Goal: Information Seeking & Learning: Learn about a topic

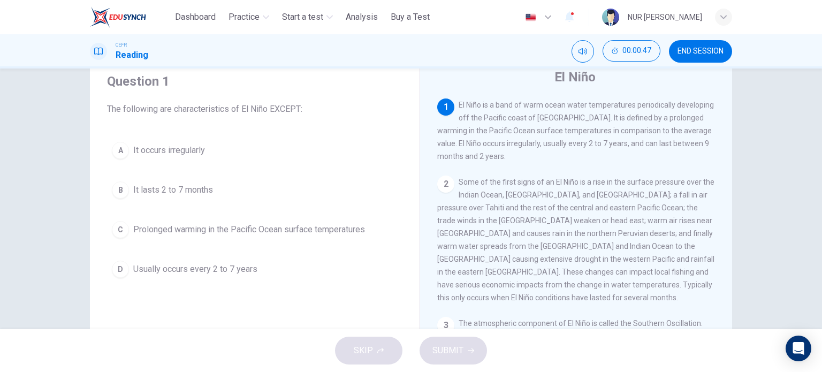
scroll to position [39, 0]
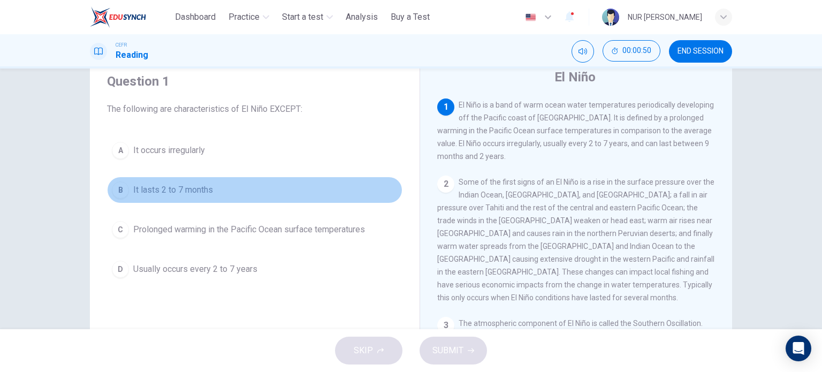
click at [181, 189] on span "It lasts 2 to 7 months" at bounding box center [173, 189] width 80 height 13
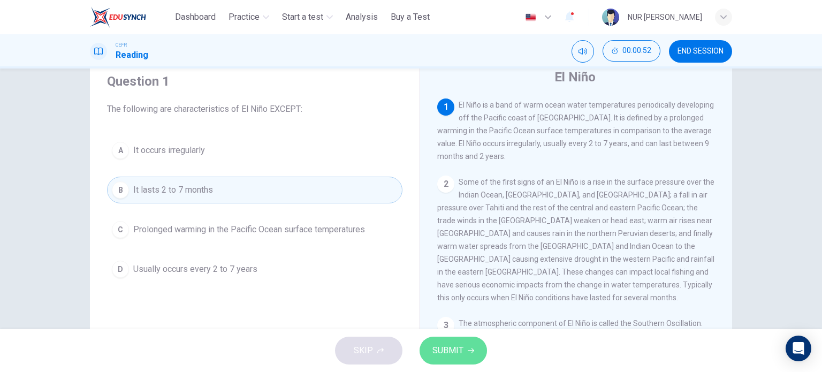
click at [460, 354] on span "SUBMIT" at bounding box center [447, 350] width 31 height 15
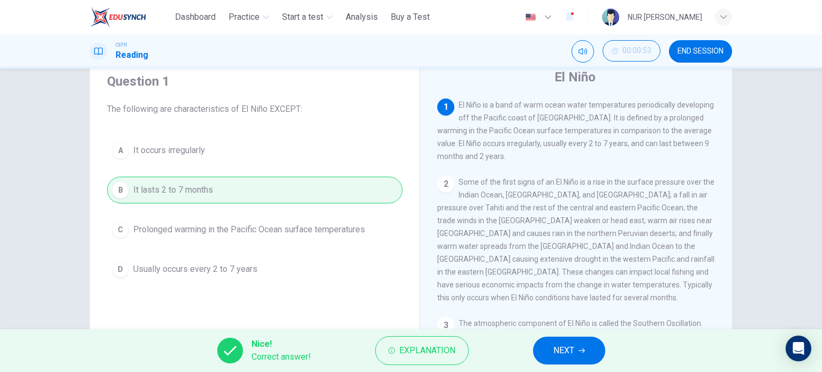
click at [552, 352] on button "NEXT" at bounding box center [569, 350] width 72 height 28
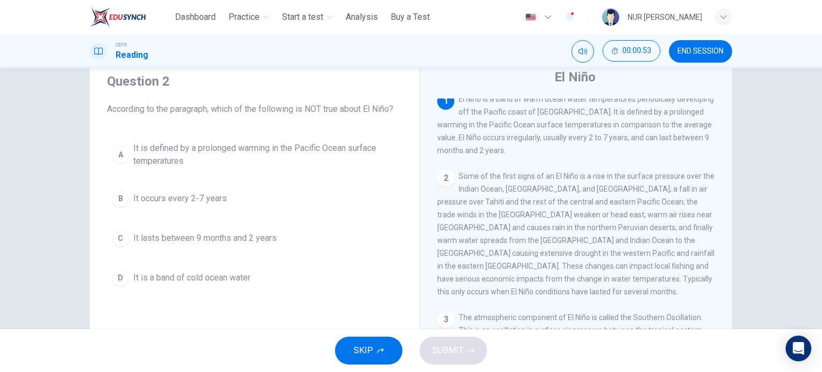
scroll to position [0, 0]
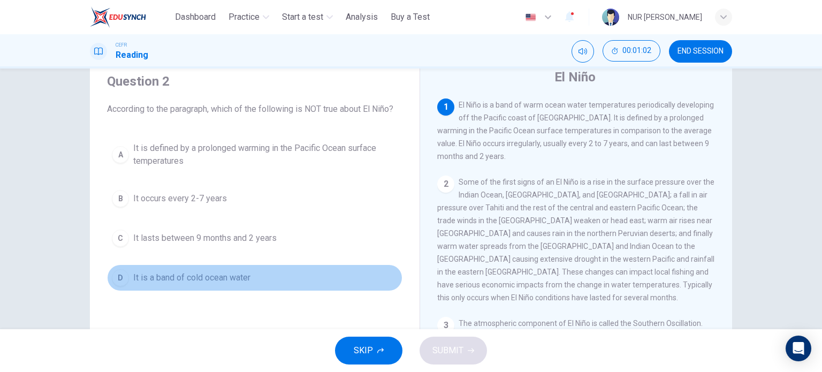
click at [214, 281] on span "It is a band of cold ocean water" at bounding box center [191, 277] width 117 height 13
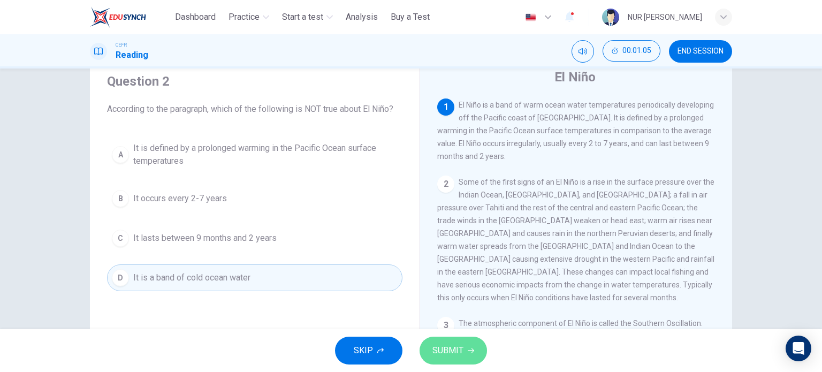
click at [474, 351] on button "SUBMIT" at bounding box center [452, 350] width 67 height 28
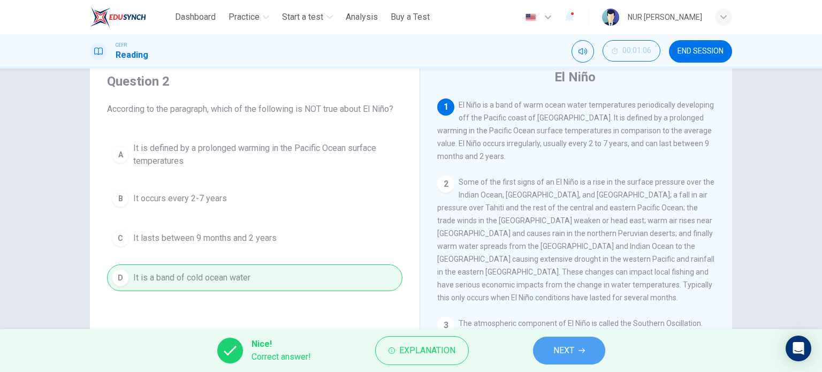
click at [550, 344] on button "NEXT" at bounding box center [569, 350] width 72 height 28
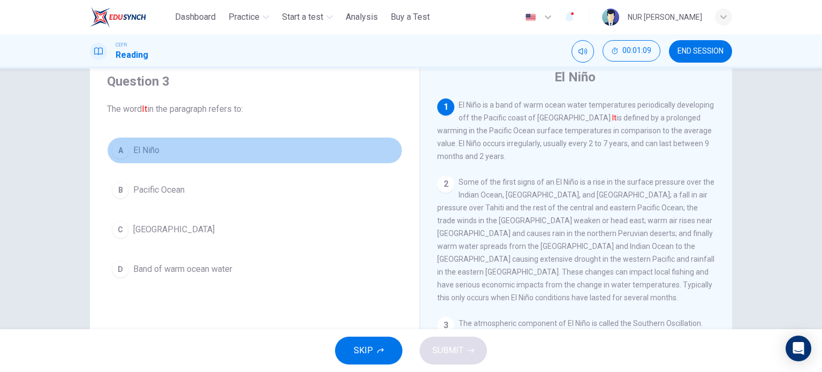
click at [135, 157] on button "A El Niño" at bounding box center [254, 150] width 295 height 27
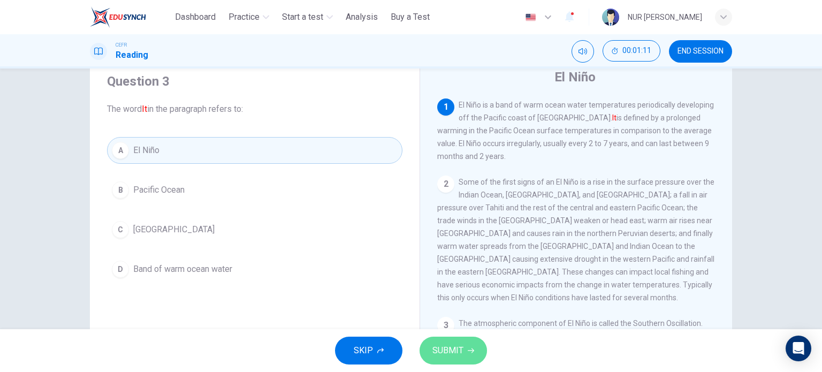
click at [454, 343] on span "SUBMIT" at bounding box center [447, 350] width 31 height 15
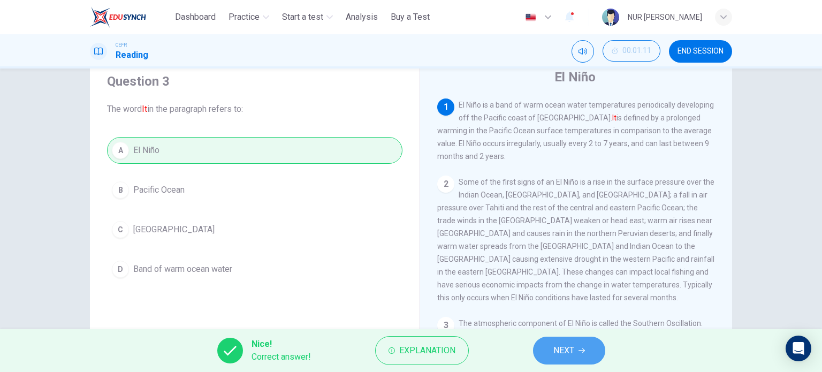
click at [552, 346] on button "NEXT" at bounding box center [569, 350] width 72 height 28
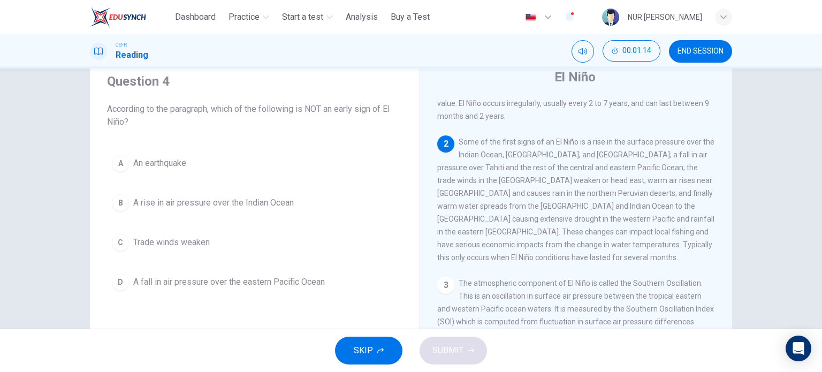
scroll to position [63, 0]
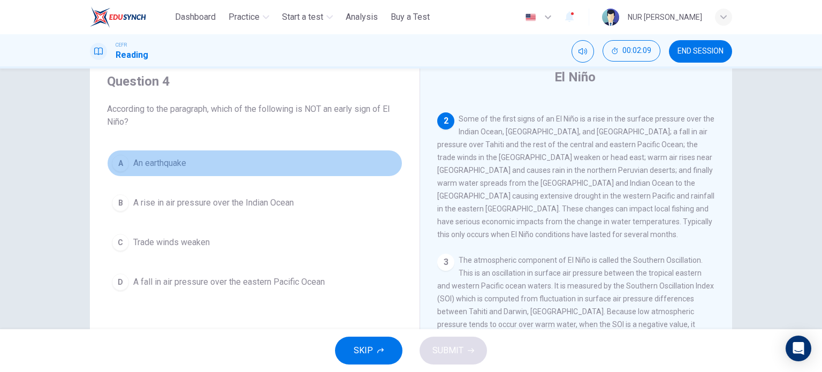
click at [146, 158] on span "An earthquake" at bounding box center [159, 163] width 53 height 13
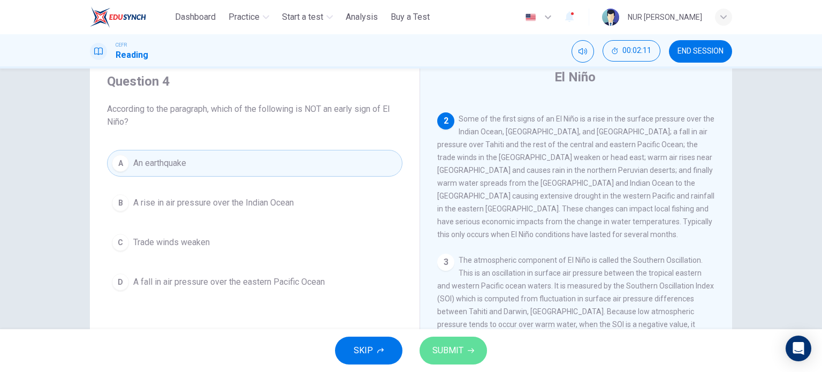
click at [464, 344] on button "SUBMIT" at bounding box center [452, 350] width 67 height 28
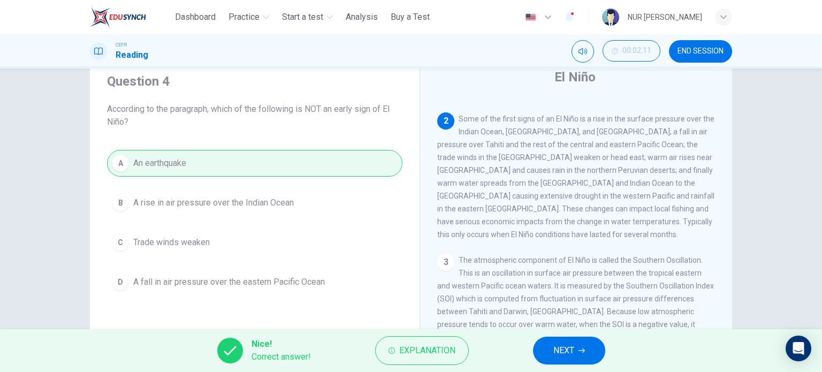
click at [555, 343] on span "NEXT" at bounding box center [563, 350] width 21 height 15
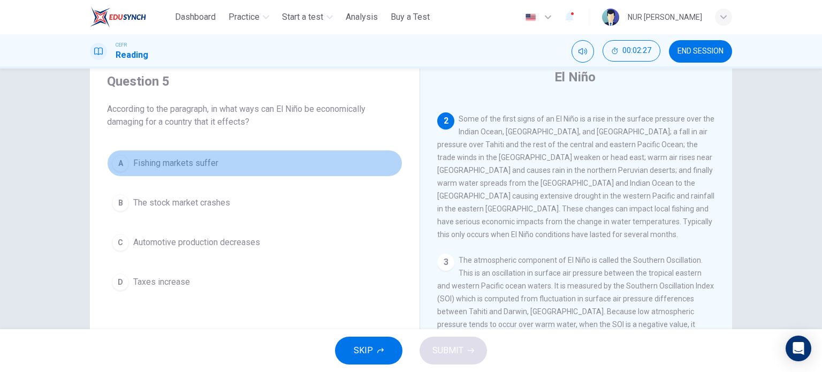
click at [194, 168] on span "Fishing markets suffer" at bounding box center [175, 163] width 85 height 13
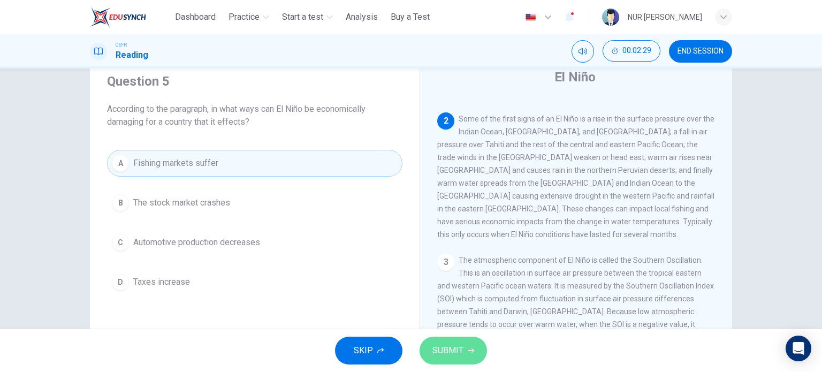
click at [467, 350] on icon "button" at bounding box center [470, 350] width 6 height 6
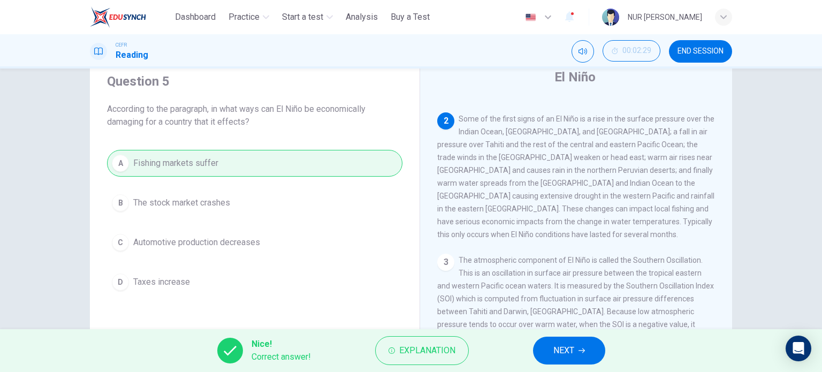
click at [573, 359] on button "NEXT" at bounding box center [569, 350] width 72 height 28
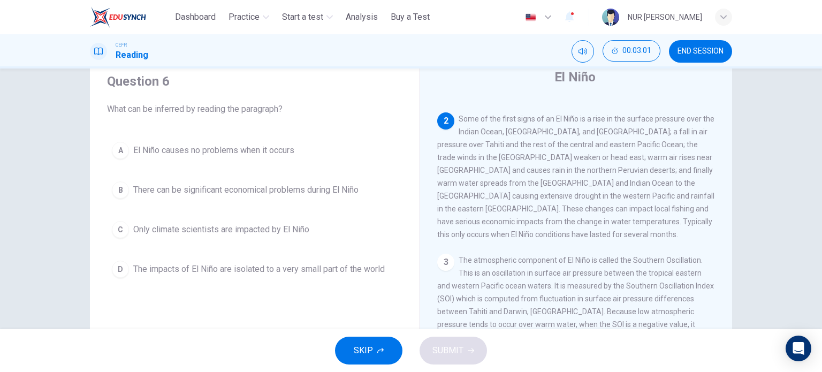
click at [338, 198] on div "A El Niño causes no problems when it occurs B There can be significant economic…" at bounding box center [254, 209] width 295 height 145
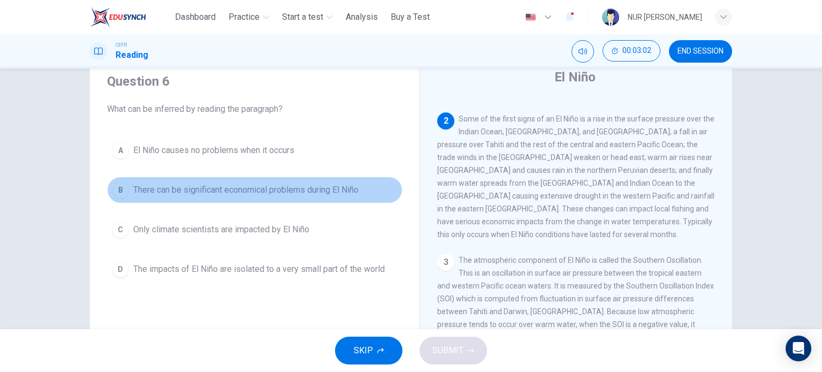
click at [338, 198] on button "B There can be significant economical problems during El Niño" at bounding box center [254, 189] width 295 height 27
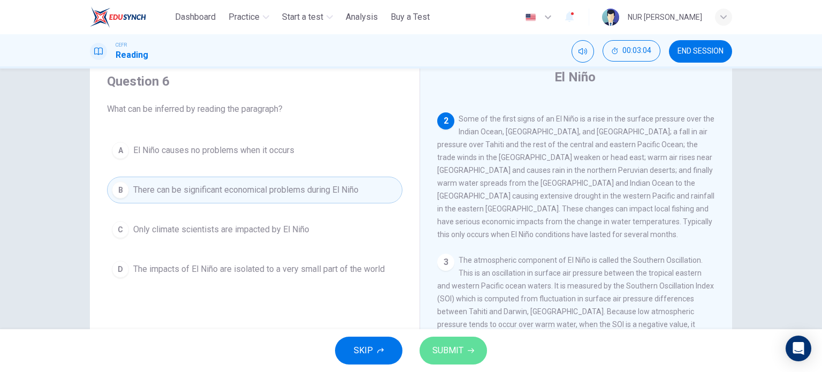
click at [446, 347] on span "SUBMIT" at bounding box center [447, 350] width 31 height 15
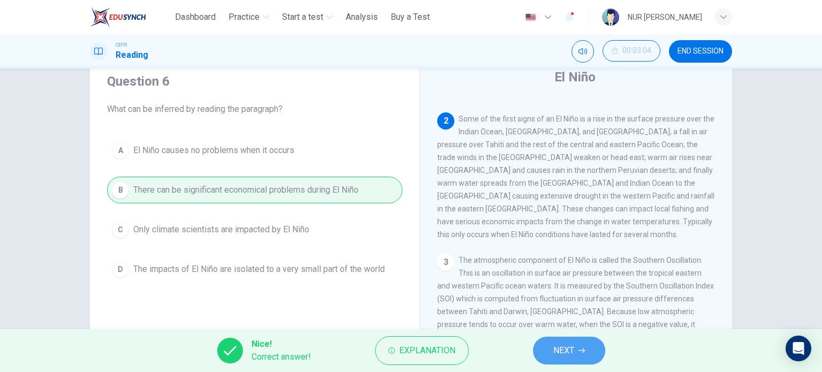
click at [546, 344] on button "NEXT" at bounding box center [569, 350] width 72 height 28
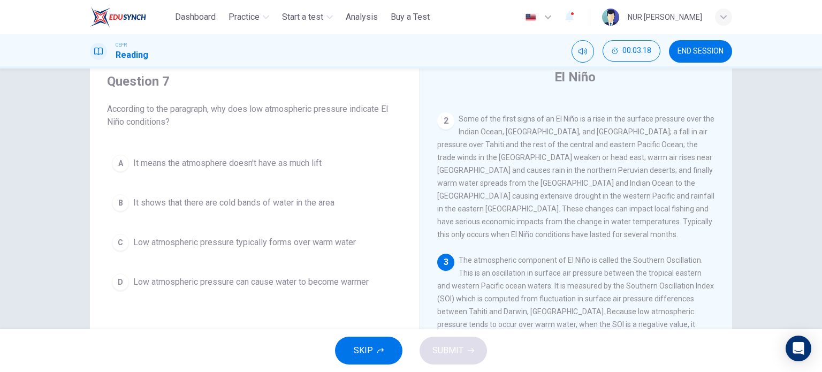
click at [462, 271] on div "3 The atmospheric component of El Niño is called the Southern Oscillation. This…" at bounding box center [576, 305] width 278 height 103
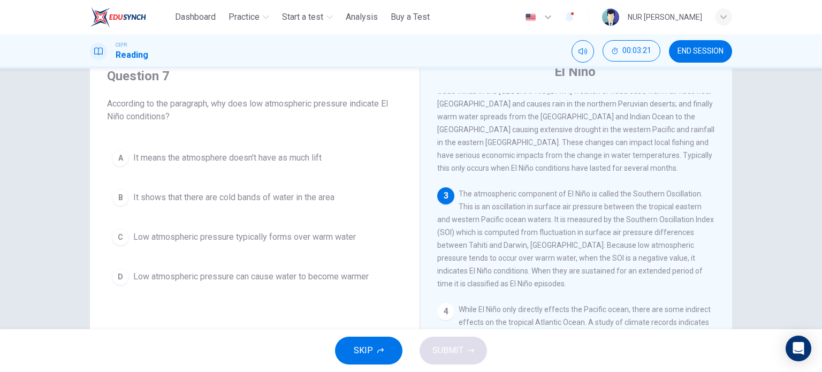
scroll to position [43, 0]
click at [312, 242] on span "Low atmospheric pressure typically forms over warm water" at bounding box center [244, 238] width 222 height 13
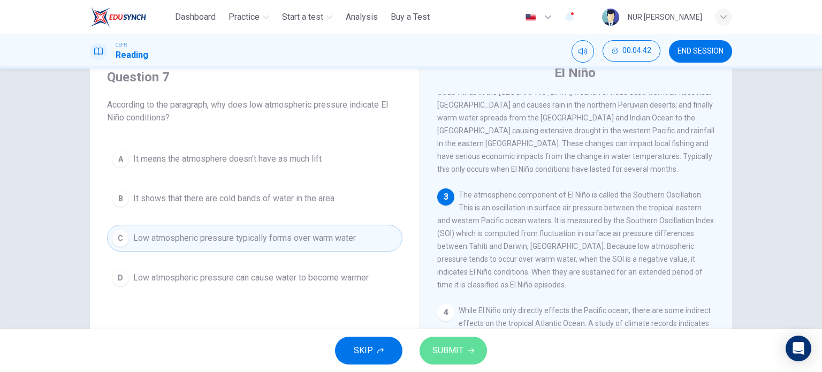
click at [453, 350] on span "SUBMIT" at bounding box center [447, 350] width 31 height 15
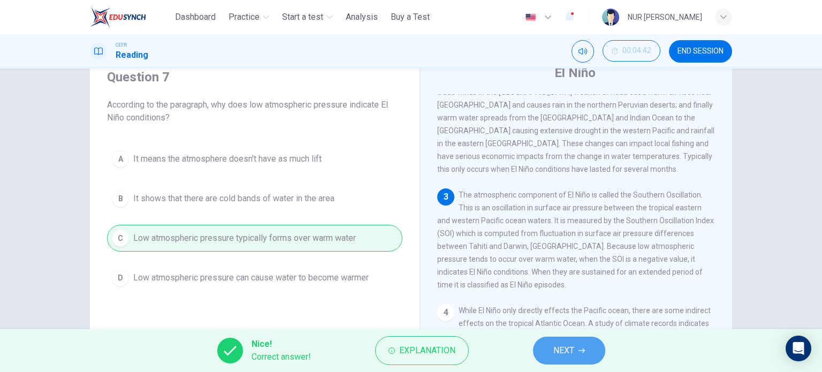
click at [547, 354] on button "NEXT" at bounding box center [569, 350] width 72 height 28
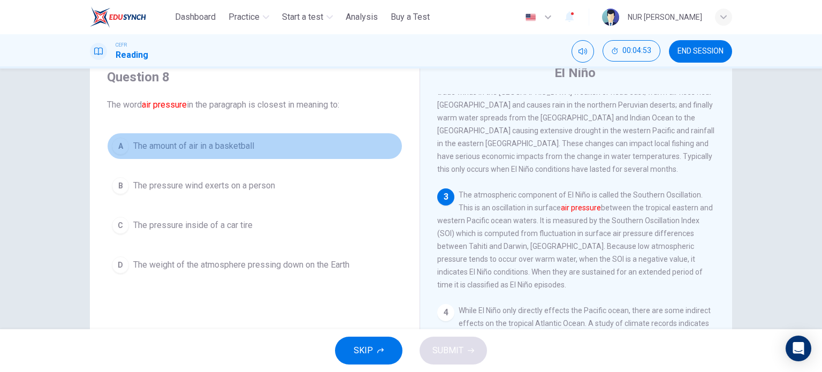
click at [240, 147] on span "The amount of air in a basketball" at bounding box center [193, 146] width 121 height 13
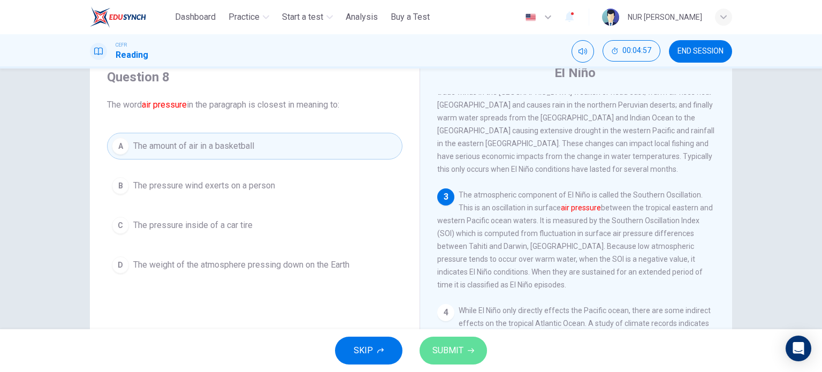
click at [454, 348] on span "SUBMIT" at bounding box center [447, 350] width 31 height 15
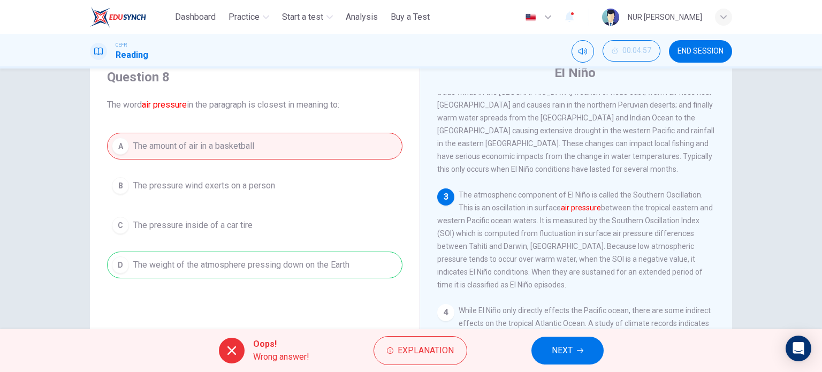
click at [563, 342] on button "NEXT" at bounding box center [567, 350] width 72 height 28
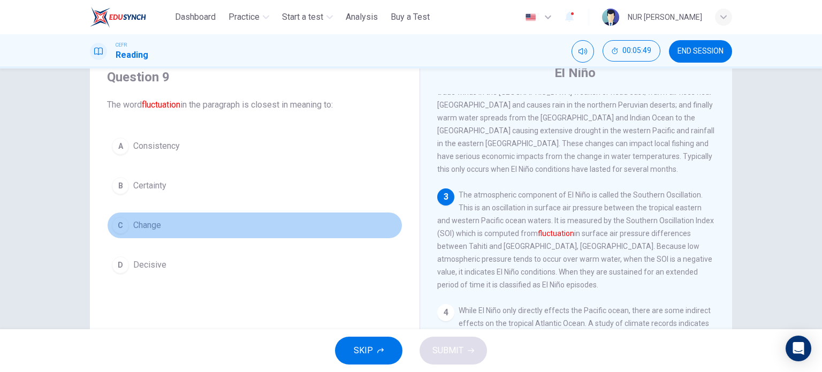
click at [150, 222] on span "Change" at bounding box center [147, 225] width 28 height 13
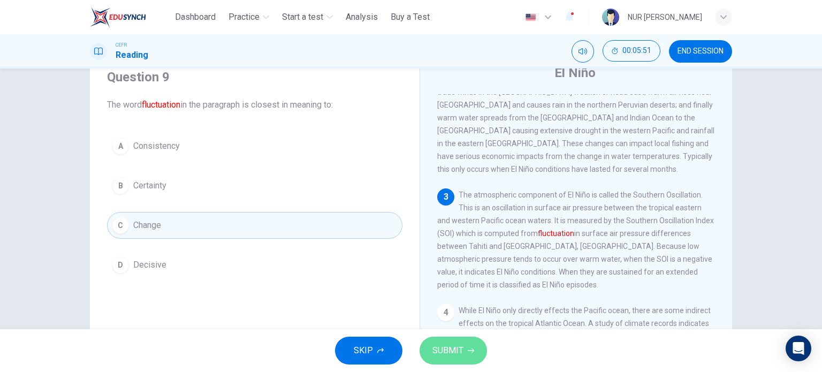
click at [445, 347] on span "SUBMIT" at bounding box center [447, 350] width 31 height 15
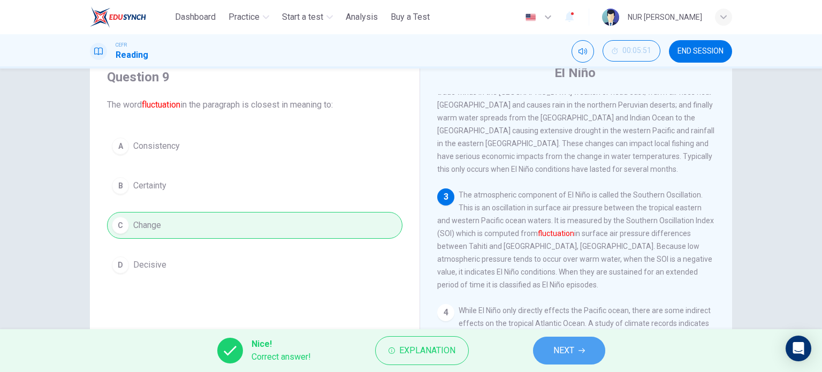
click at [556, 348] on span "NEXT" at bounding box center [563, 350] width 21 height 15
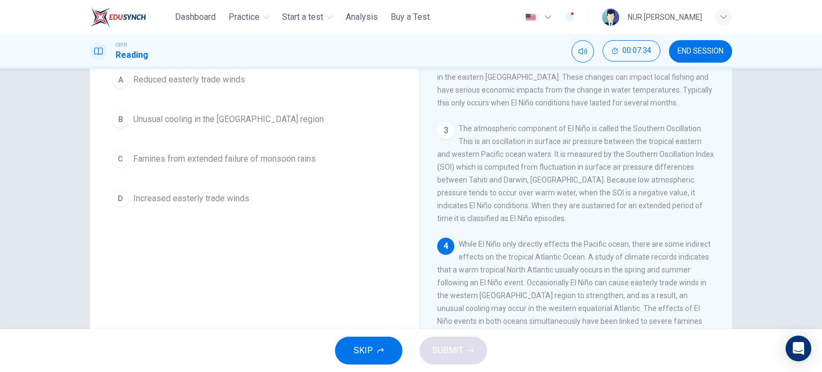
scroll to position [101, 0]
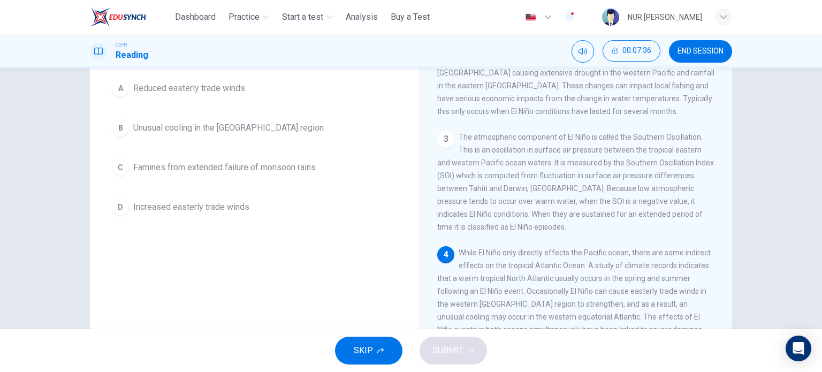
click at [214, 87] on span "Reduced easterly trade winds" at bounding box center [189, 88] width 112 height 13
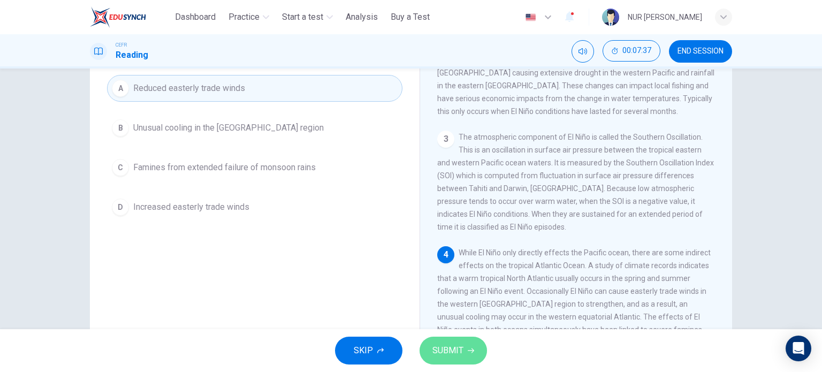
click at [439, 350] on span "SUBMIT" at bounding box center [447, 350] width 31 height 15
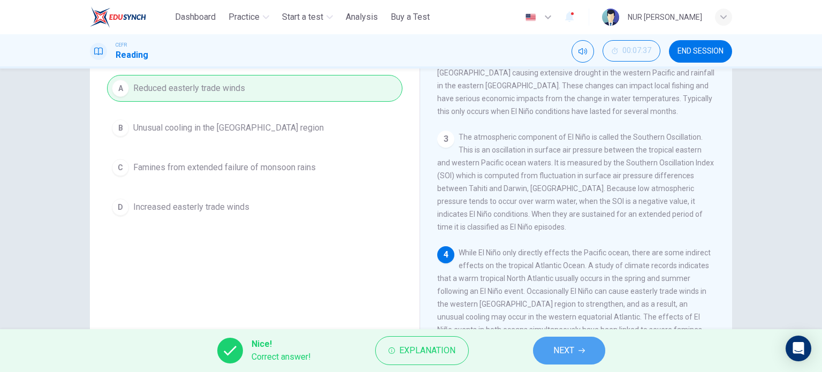
click at [554, 355] on span "NEXT" at bounding box center [563, 350] width 21 height 15
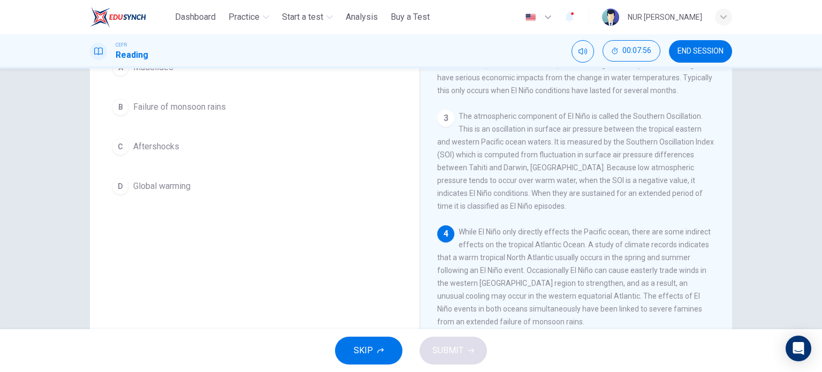
scroll to position [122, 0]
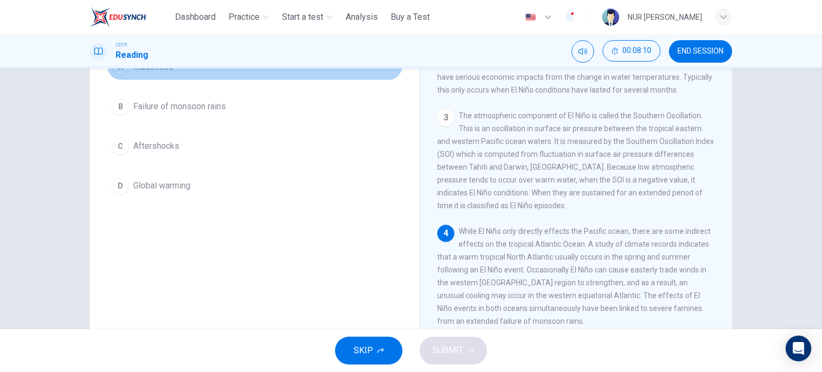
click at [163, 80] on button "A Mudslides" at bounding box center [254, 66] width 295 height 27
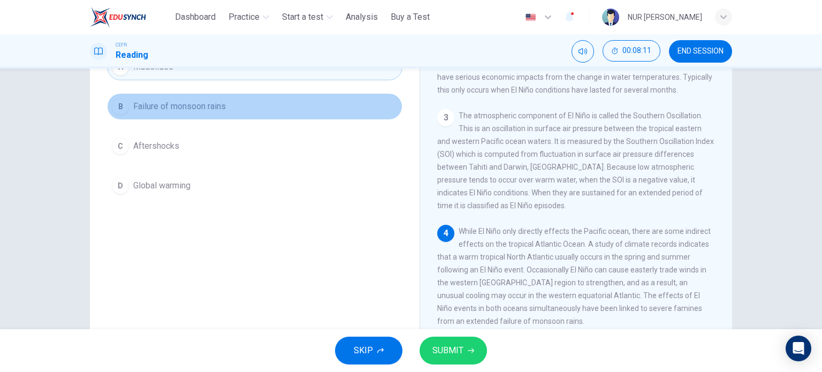
click at [178, 113] on span "Failure of monsoon rains" at bounding box center [179, 106] width 93 height 13
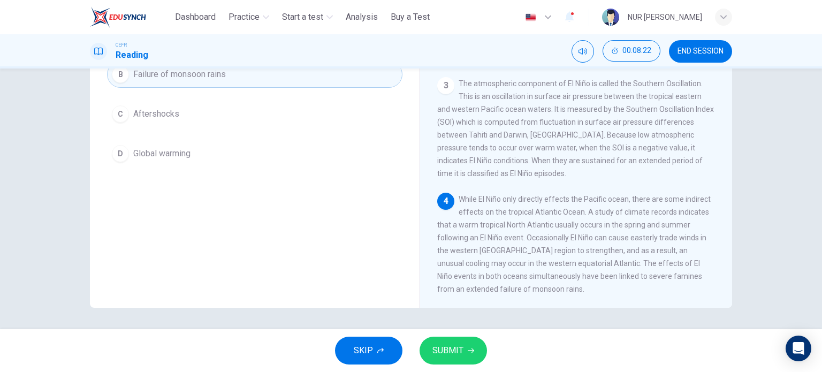
scroll to position [154, 0]
click at [457, 351] on span "SUBMIT" at bounding box center [447, 350] width 31 height 15
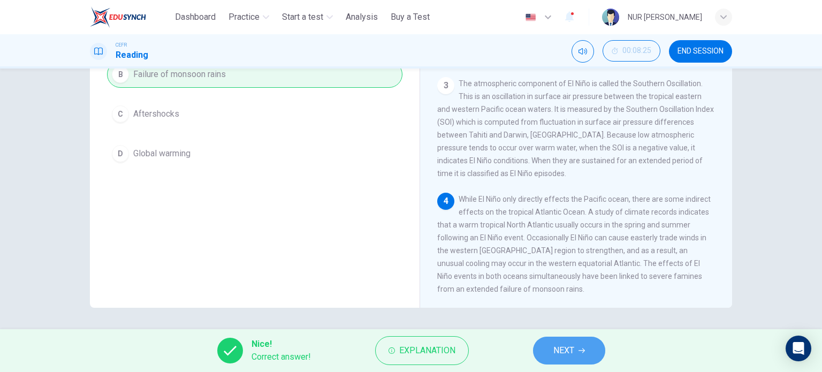
click at [567, 344] on span "NEXT" at bounding box center [563, 350] width 21 height 15
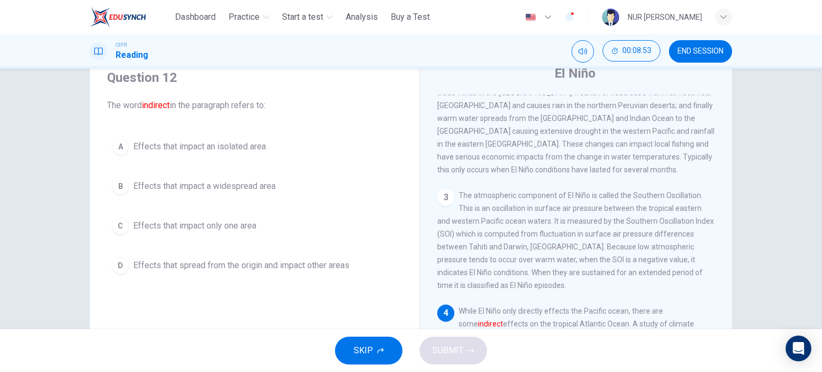
scroll to position [42, 0]
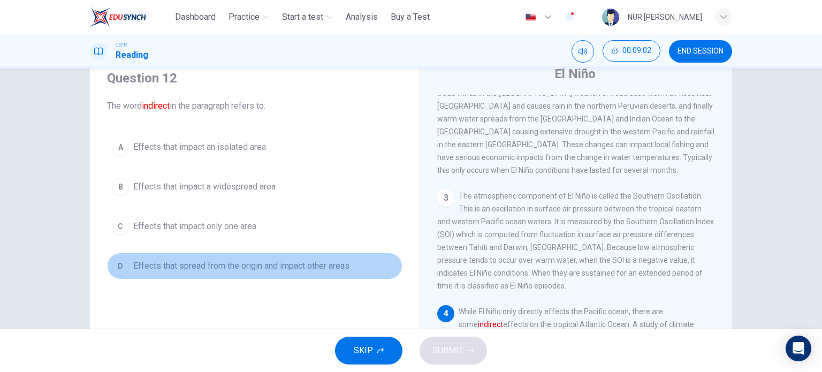
click at [306, 260] on span "Effects that spread from the origin and impact other areas" at bounding box center [241, 265] width 216 height 13
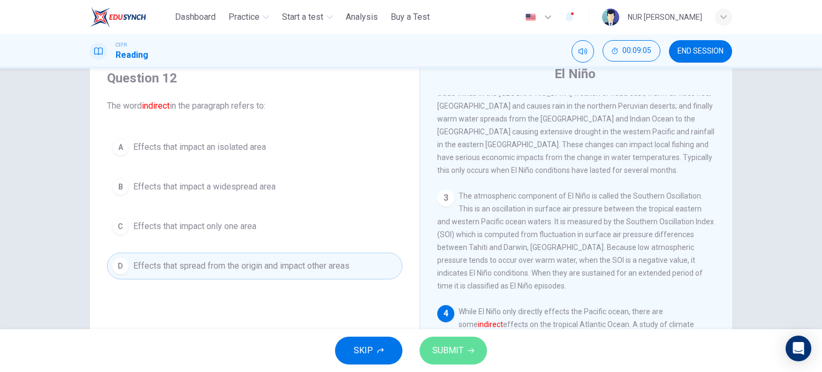
click at [436, 342] on button "SUBMIT" at bounding box center [452, 350] width 67 height 28
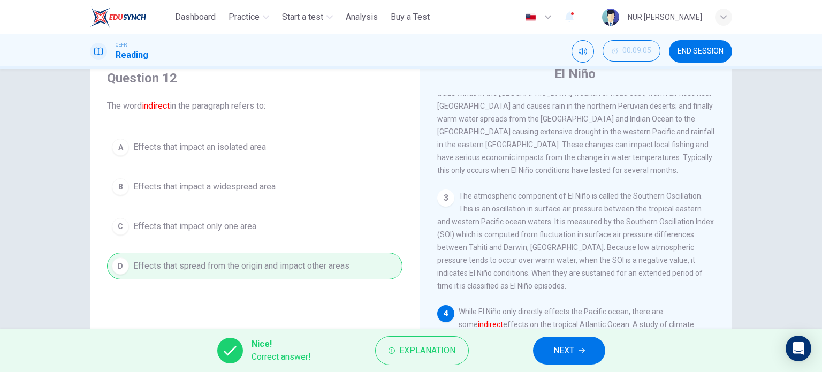
click at [559, 346] on span "NEXT" at bounding box center [563, 350] width 21 height 15
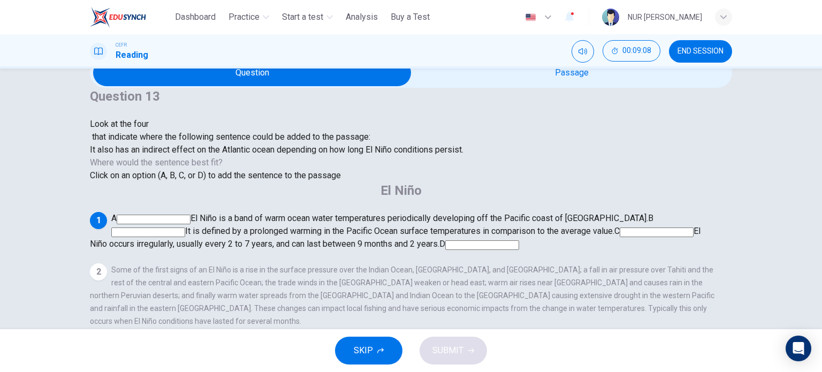
scroll to position [33, 0]
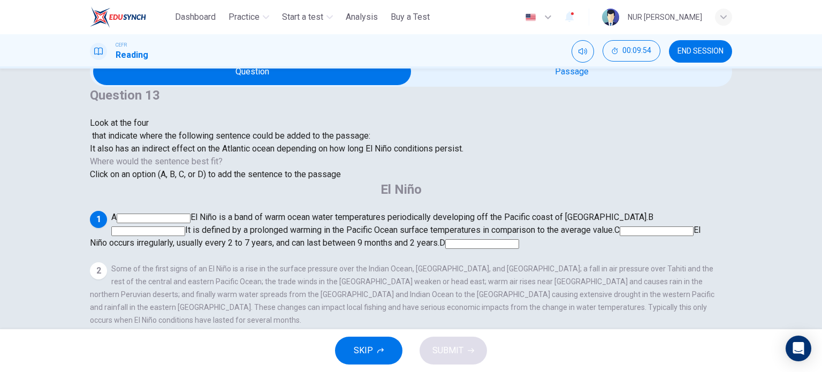
click at [619, 226] on input at bounding box center [656, 231] width 74 height 10
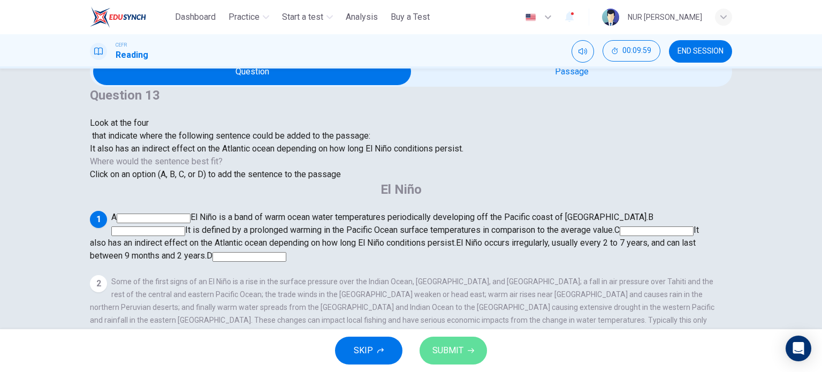
click at [473, 350] on button "SUBMIT" at bounding box center [452, 350] width 67 height 28
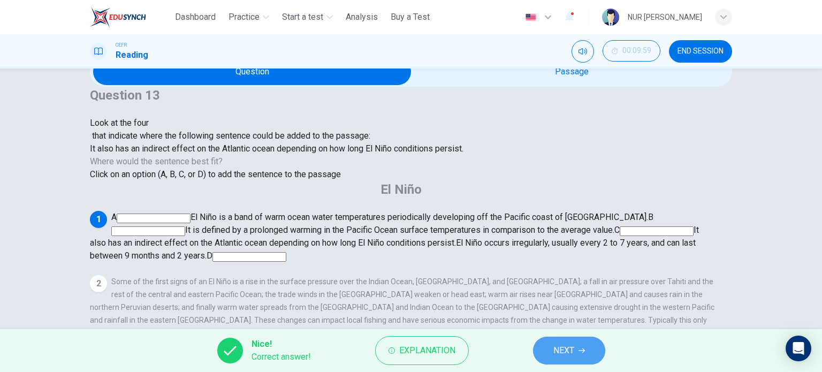
click at [561, 350] on span "NEXT" at bounding box center [563, 350] width 21 height 15
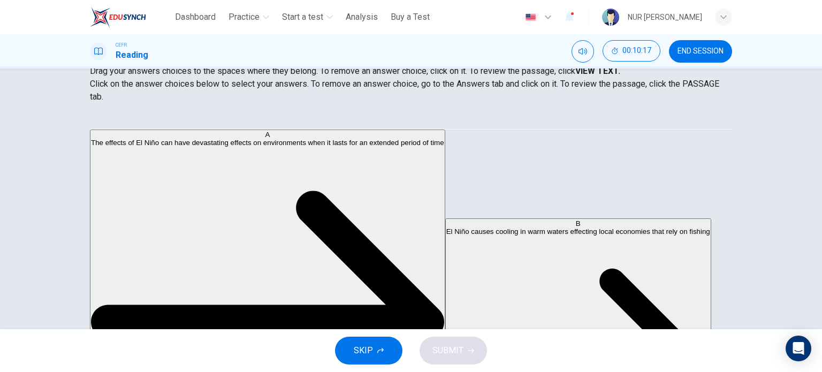
scroll to position [42, 0]
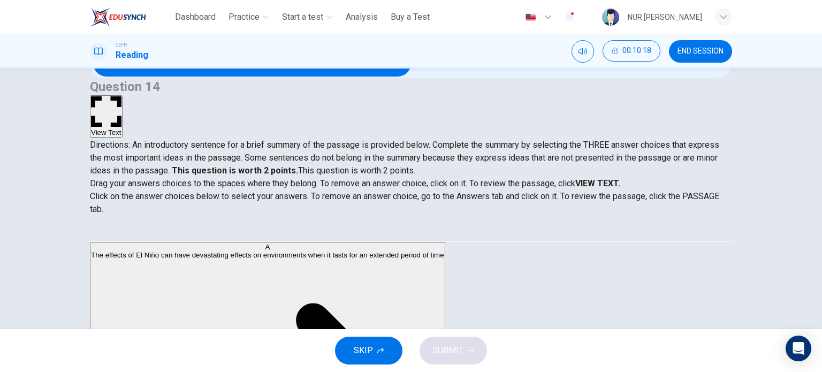
click at [122, 95] on button "View Text" at bounding box center [106, 116] width 33 height 42
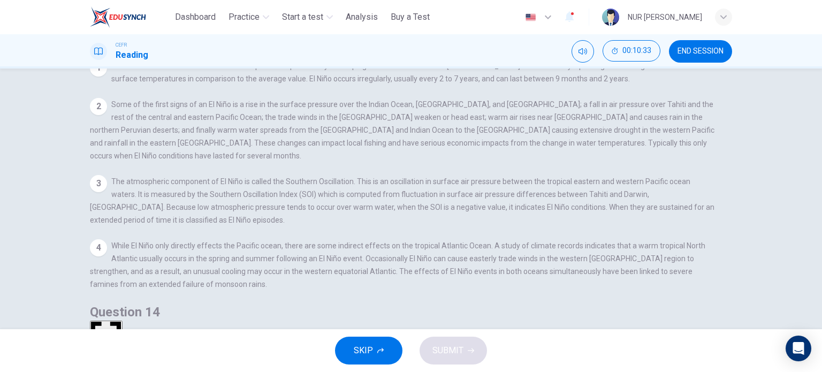
scroll to position [0, 0]
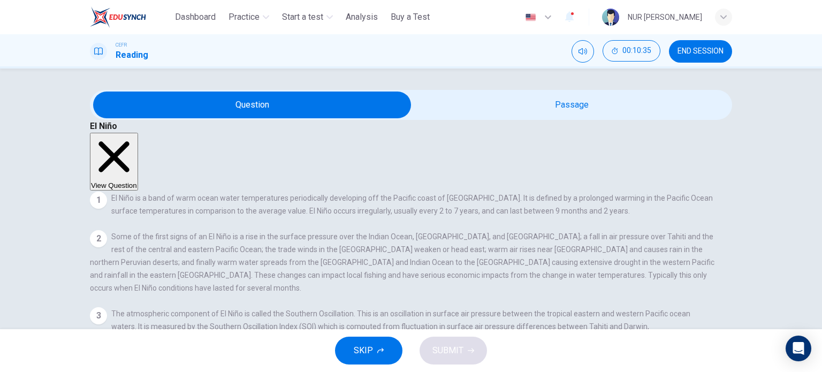
click at [138, 133] on button "View Question" at bounding box center [114, 162] width 48 height 58
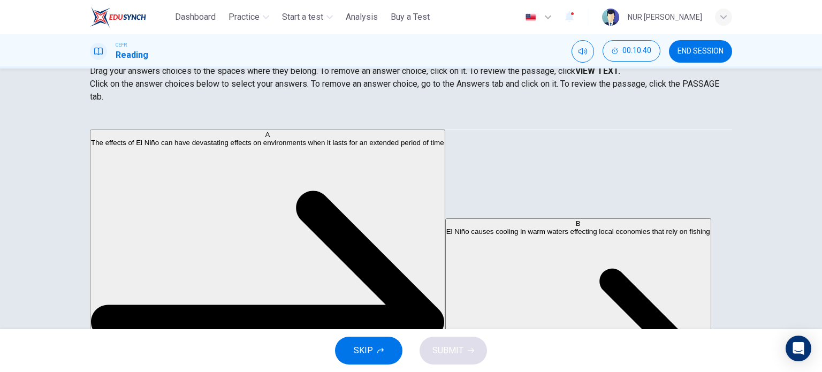
scroll to position [248, 0]
drag, startPoint x: 212, startPoint y: 256, endPoint x: 355, endPoint y: 194, distance: 156.2
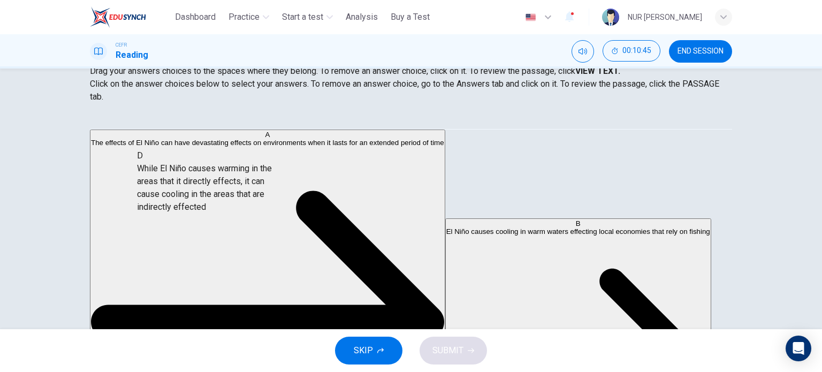
drag, startPoint x: 170, startPoint y: 205, endPoint x: 359, endPoint y: 201, distance: 189.4
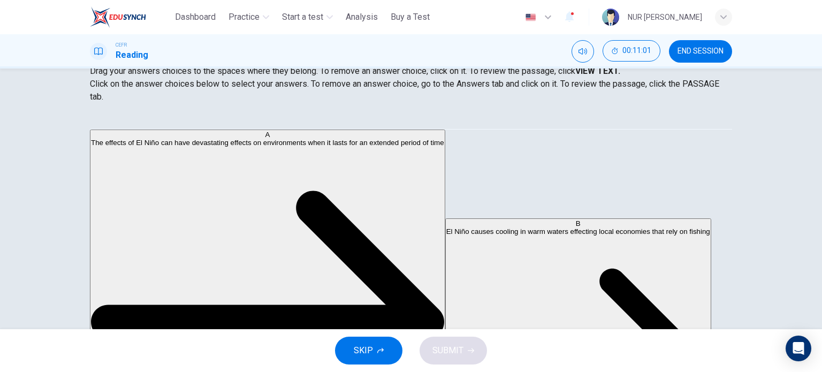
scroll to position [0, 0]
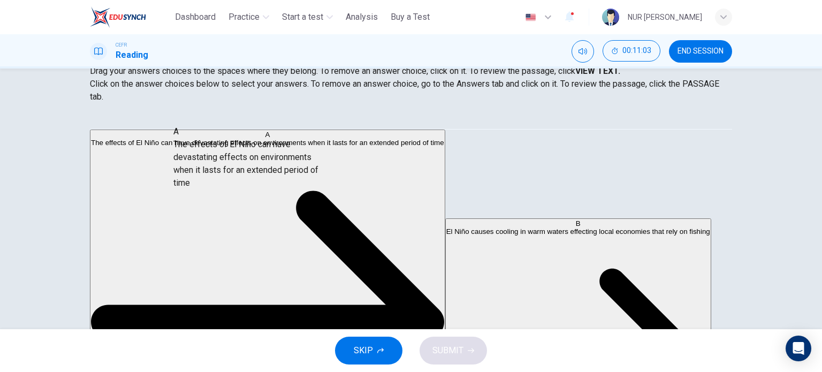
drag, startPoint x: 183, startPoint y: 171, endPoint x: 323, endPoint y: 186, distance: 140.9
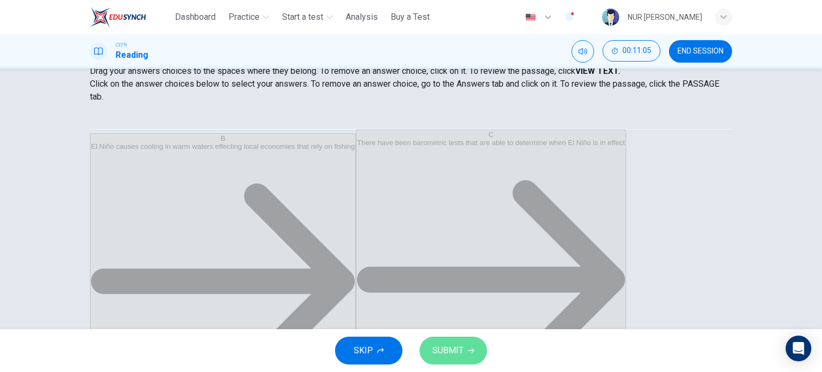
click at [462, 344] on span "SUBMIT" at bounding box center [447, 350] width 31 height 15
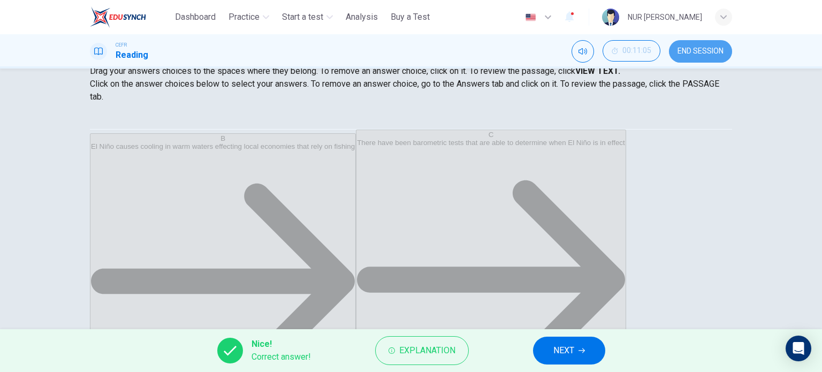
click at [702, 58] on button "END SESSION" at bounding box center [700, 51] width 63 height 22
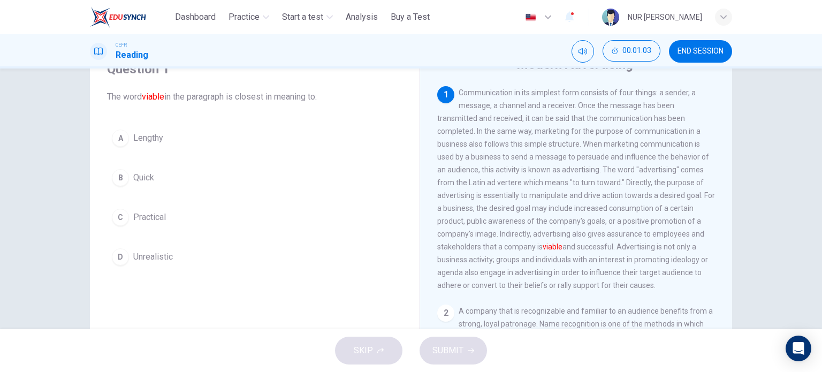
scroll to position [79, 0]
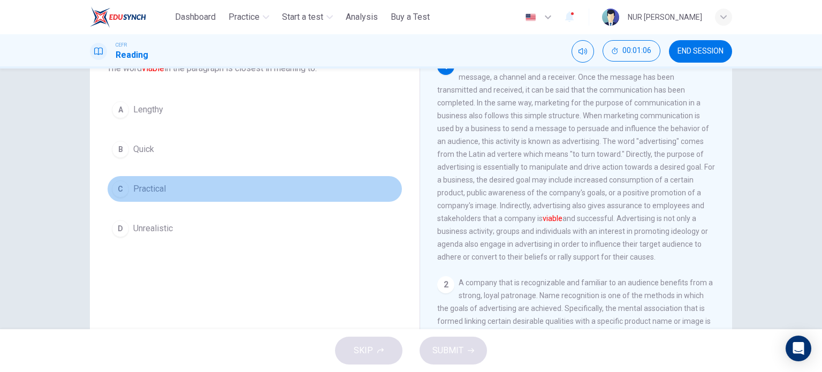
click at [157, 181] on button "C Practical" at bounding box center [254, 188] width 295 height 27
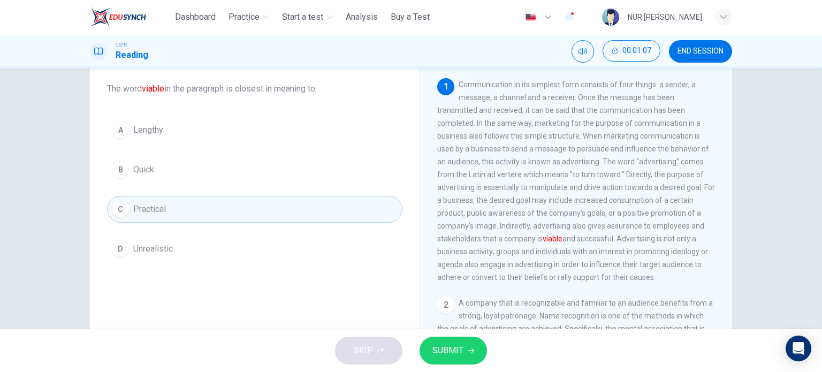
scroll to position [59, 0]
click at [456, 346] on span "SUBMIT" at bounding box center [447, 350] width 31 height 15
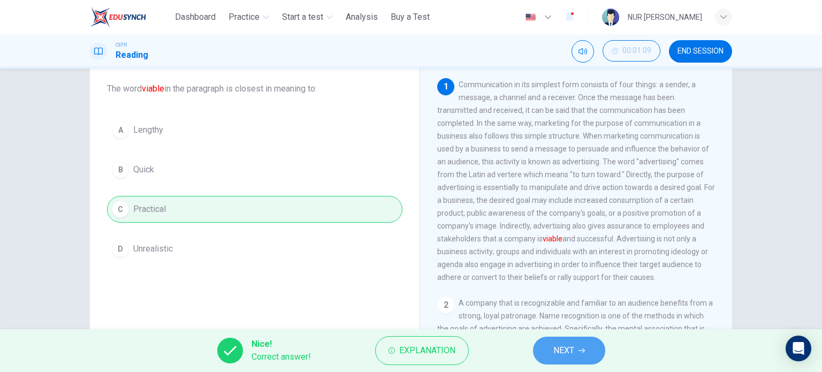
click at [580, 362] on button "NEXT" at bounding box center [569, 350] width 72 height 28
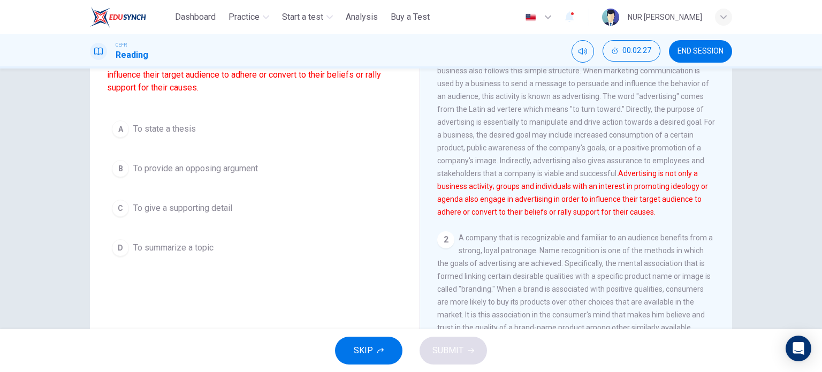
scroll to position [124, 0]
click at [151, 123] on span "To state a thesis" at bounding box center [164, 128] width 63 height 13
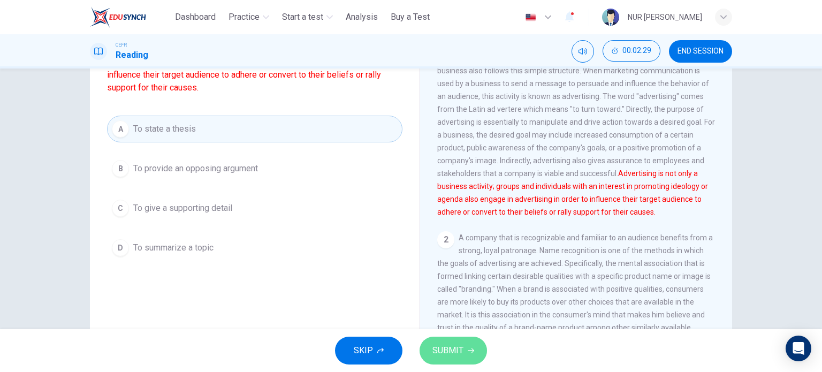
click at [460, 350] on span "SUBMIT" at bounding box center [447, 350] width 31 height 15
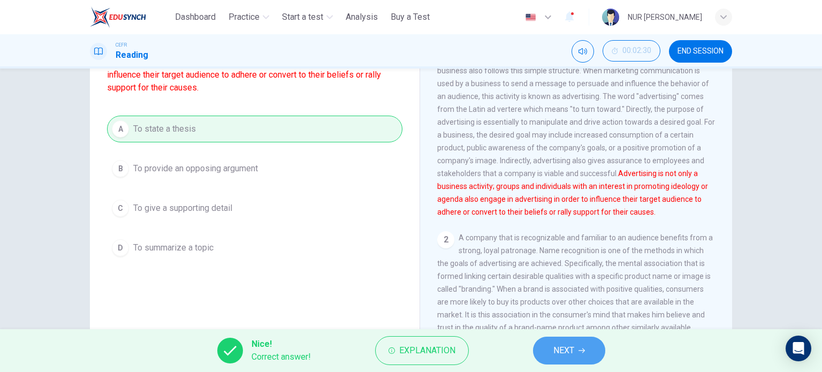
click at [545, 339] on button "NEXT" at bounding box center [569, 350] width 72 height 28
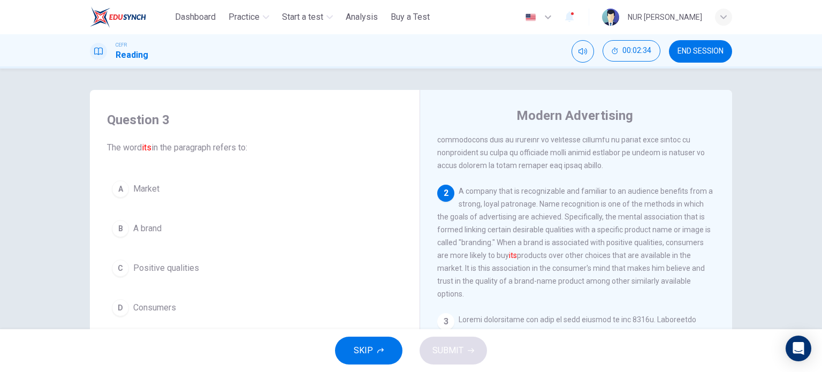
scroll to position [188, 0]
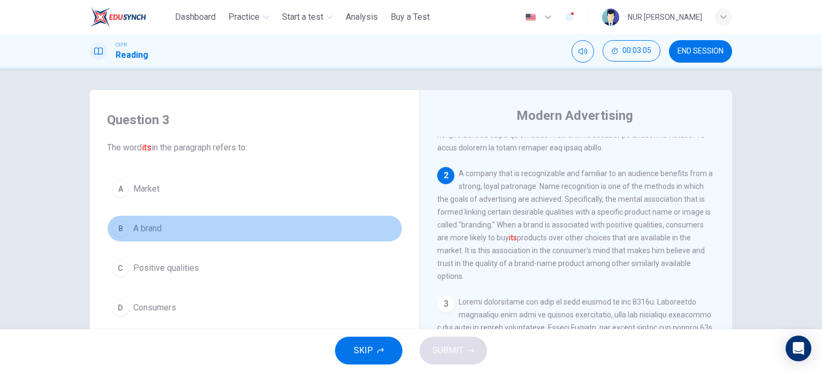
click at [126, 228] on button "B A brand" at bounding box center [254, 228] width 295 height 27
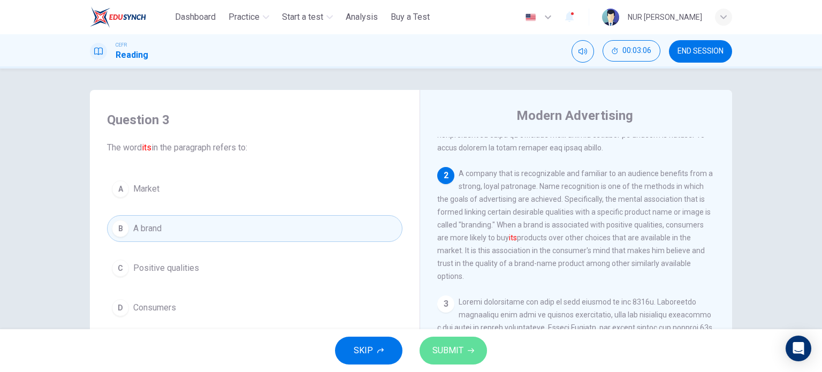
click at [458, 343] on span "SUBMIT" at bounding box center [447, 350] width 31 height 15
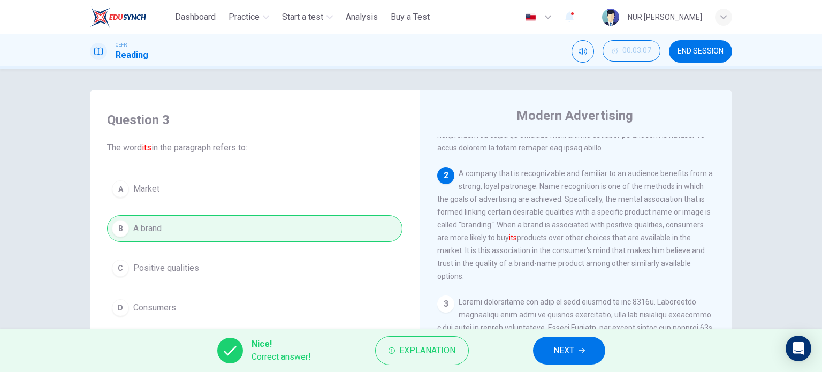
click at [554, 359] on button "NEXT" at bounding box center [569, 350] width 72 height 28
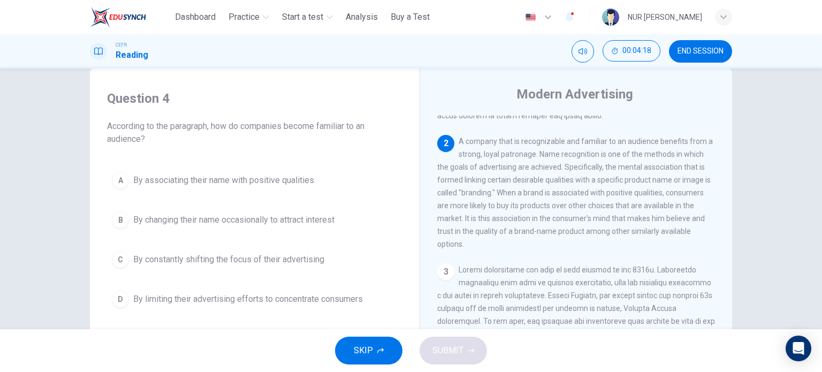
scroll to position [20, 0]
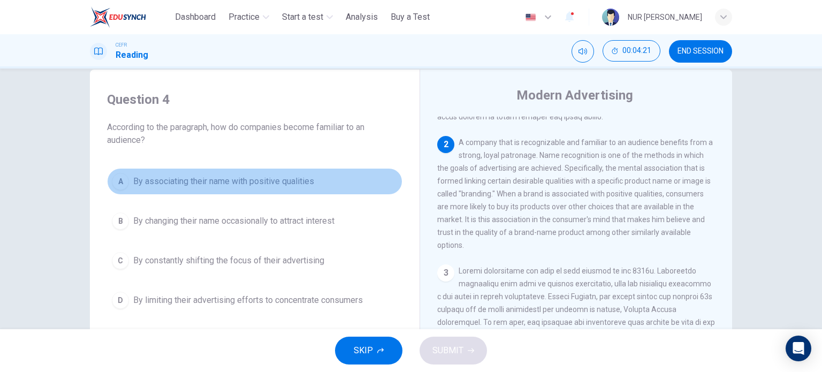
click at [260, 181] on span "By associating their name with positive qualities" at bounding box center [223, 181] width 181 height 13
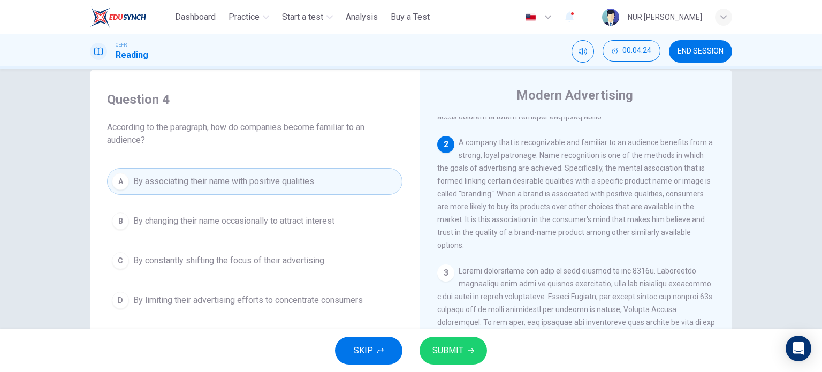
click at [432, 345] on span "SUBMIT" at bounding box center [447, 350] width 31 height 15
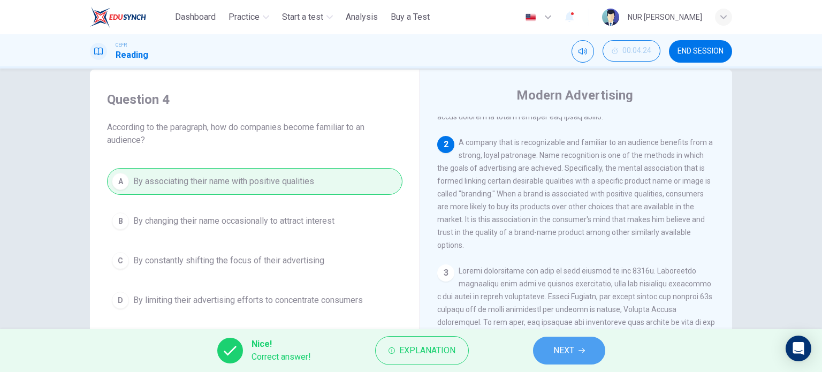
click at [551, 356] on button "NEXT" at bounding box center [569, 350] width 72 height 28
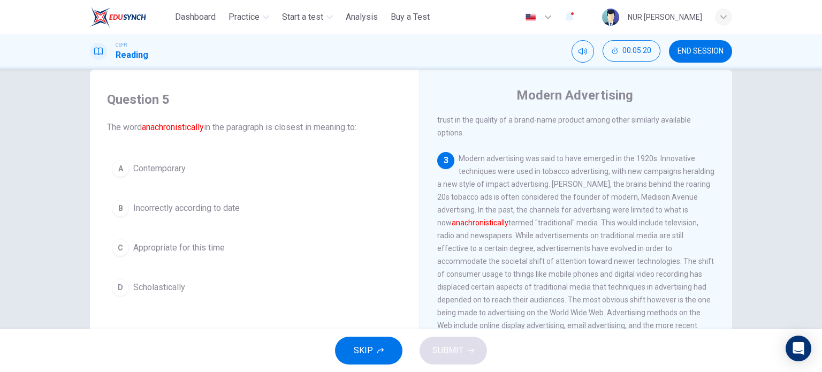
scroll to position [312, 0]
click at [203, 209] on span "Incorrectly according to date" at bounding box center [186, 208] width 106 height 13
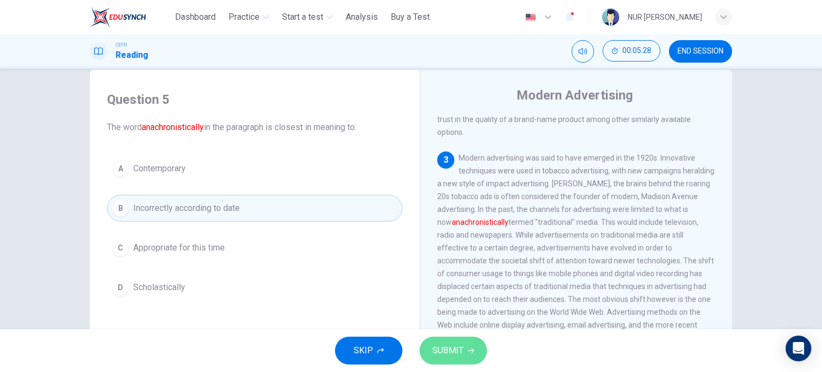
click at [447, 340] on button "SUBMIT" at bounding box center [452, 350] width 67 height 28
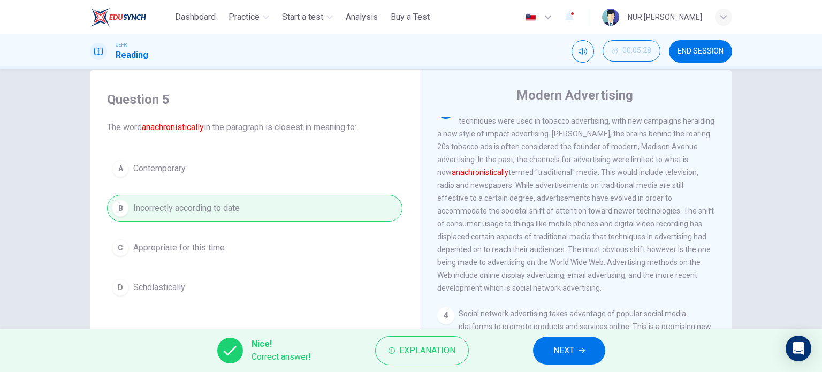
scroll to position [362, 0]
click at [561, 355] on span "NEXT" at bounding box center [563, 350] width 21 height 15
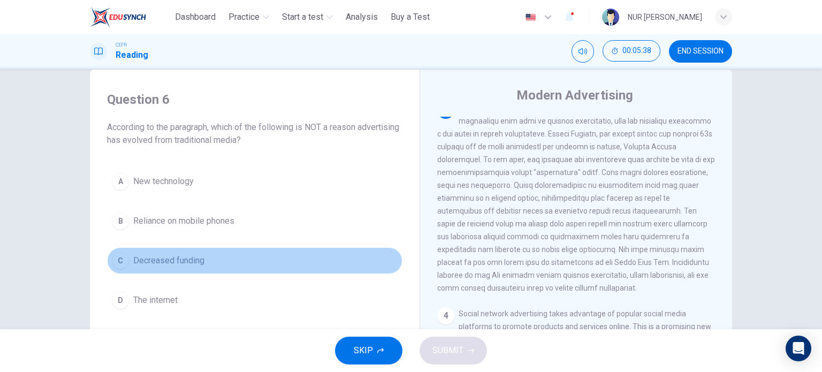
click at [181, 257] on span "Decreased funding" at bounding box center [168, 260] width 71 height 13
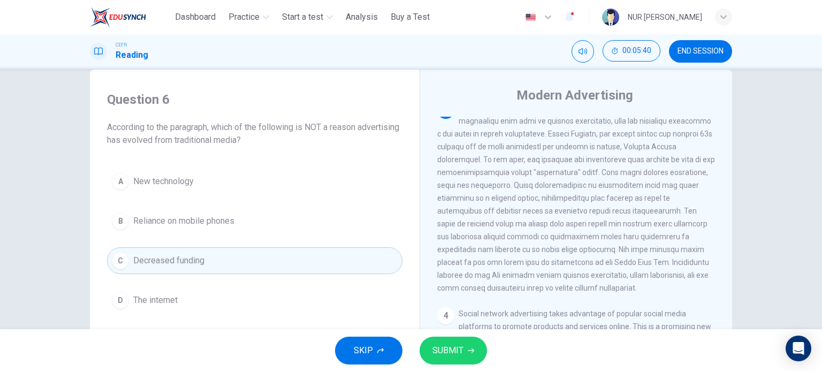
click at [466, 354] on button "SUBMIT" at bounding box center [452, 350] width 67 height 28
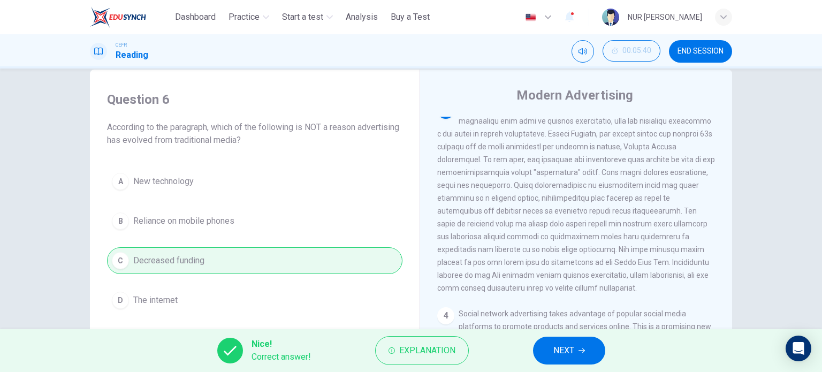
click at [561, 344] on span "NEXT" at bounding box center [563, 350] width 21 height 15
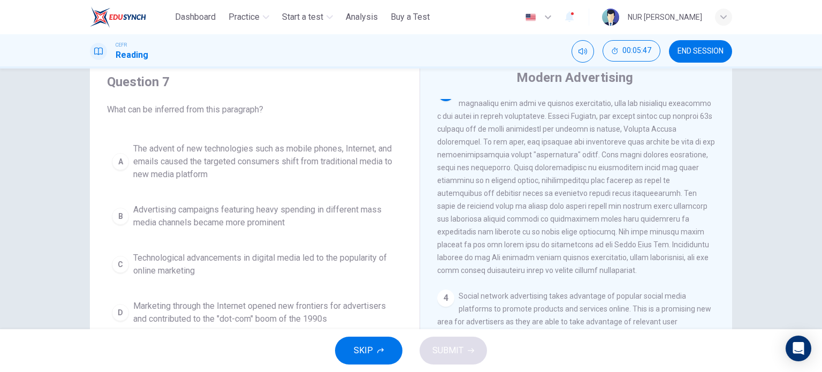
scroll to position [37, 0]
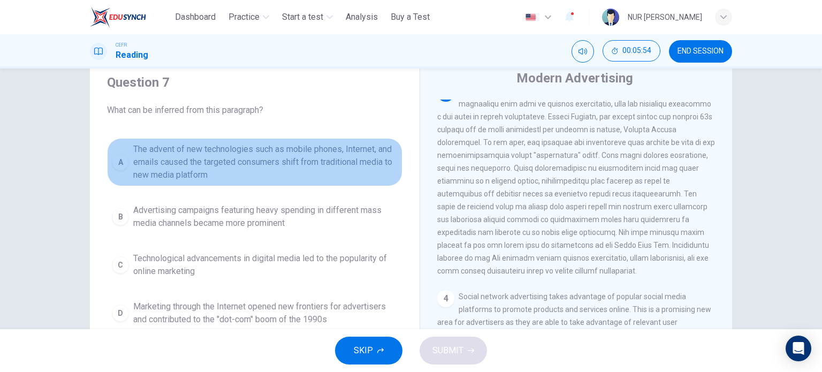
click at [319, 158] on span "The advent of new technologies such as mobile phones, Internet, and emails caus…" at bounding box center [265, 162] width 264 height 39
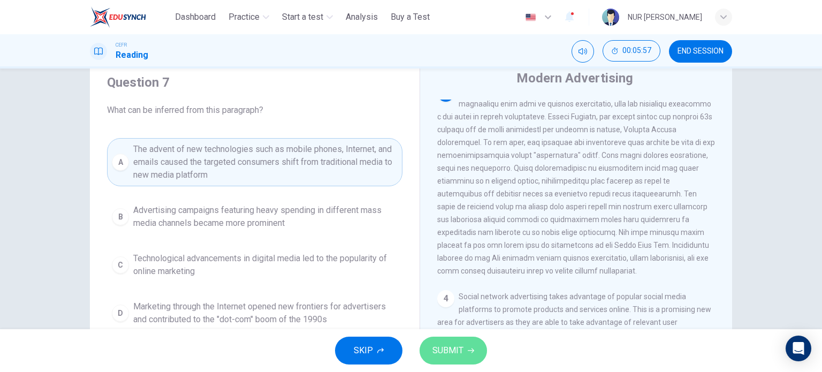
click at [469, 342] on button "SUBMIT" at bounding box center [452, 350] width 67 height 28
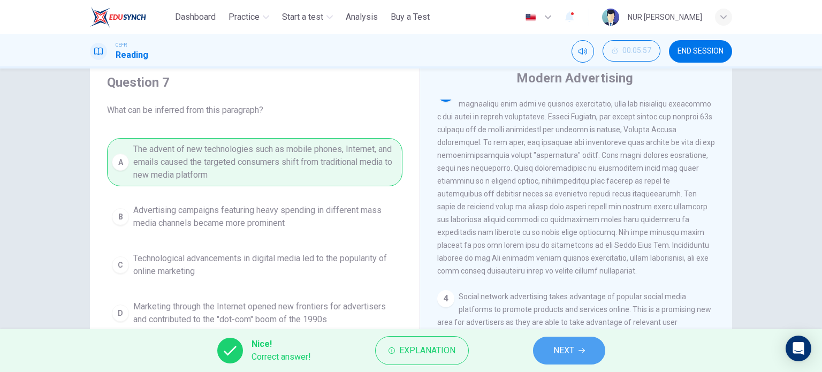
click at [539, 355] on button "NEXT" at bounding box center [569, 350] width 72 height 28
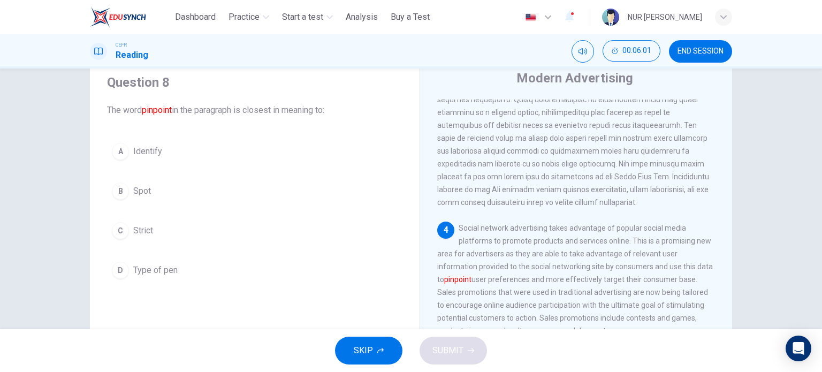
scroll to position [443, 0]
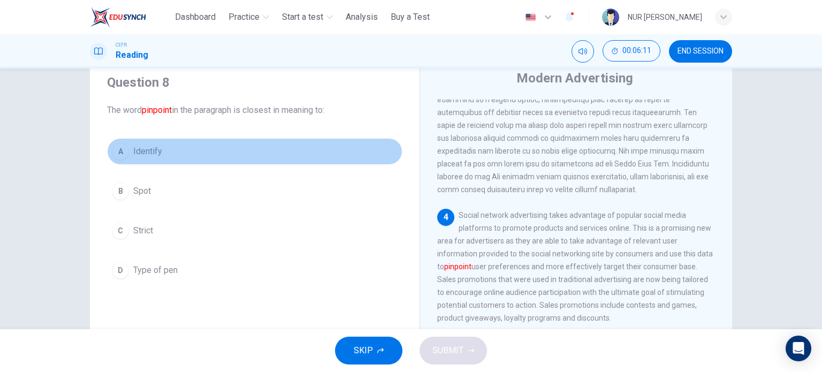
click at [123, 155] on div "A" at bounding box center [120, 151] width 17 height 17
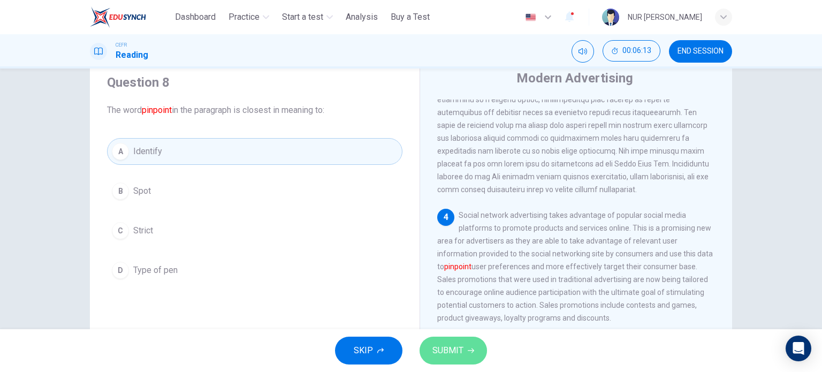
click at [445, 351] on span "SUBMIT" at bounding box center [447, 350] width 31 height 15
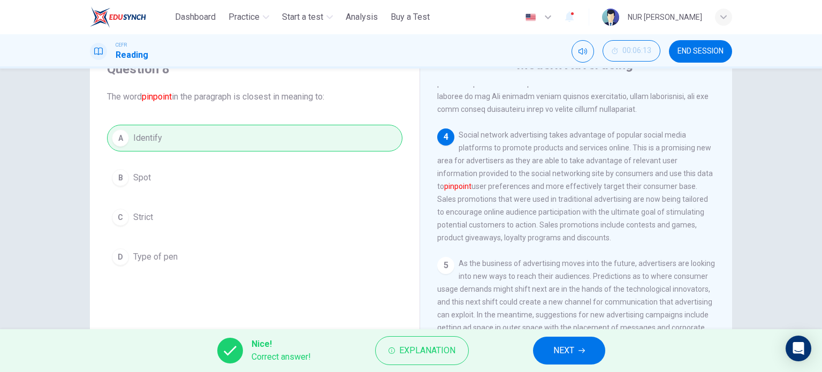
scroll to position [49, 0]
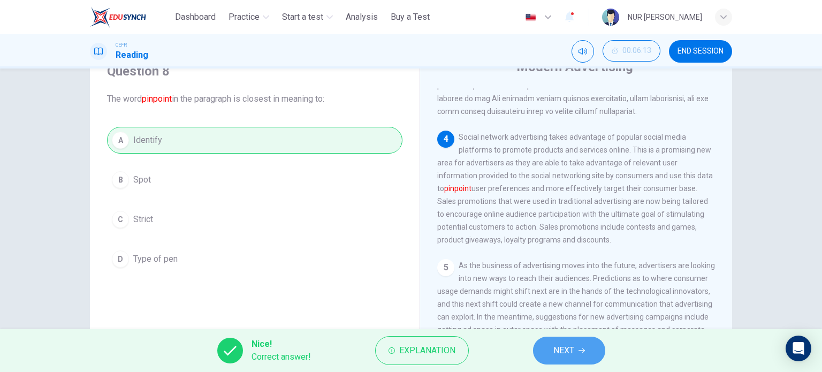
click at [564, 345] on span "NEXT" at bounding box center [563, 350] width 21 height 15
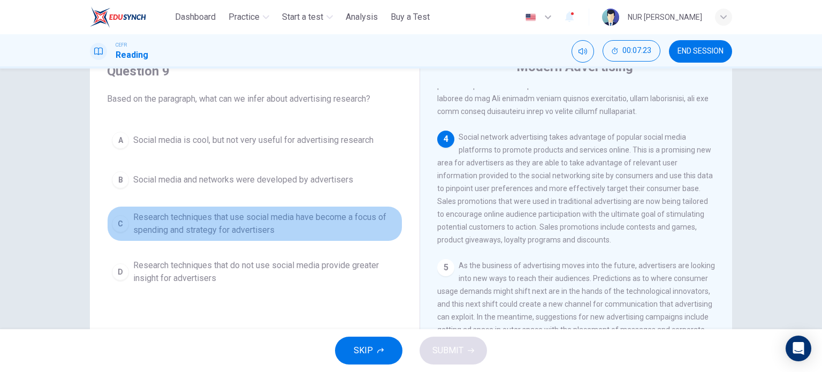
click at [311, 213] on span "Research techniques that use social media have become a focus of spending and s…" at bounding box center [265, 224] width 264 height 26
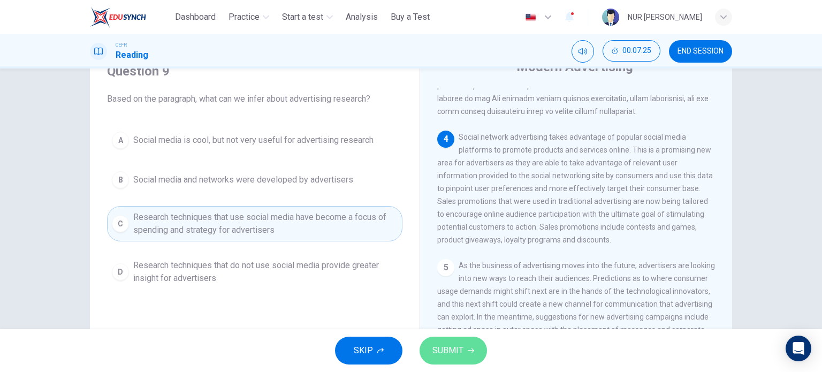
click at [452, 345] on span "SUBMIT" at bounding box center [447, 350] width 31 height 15
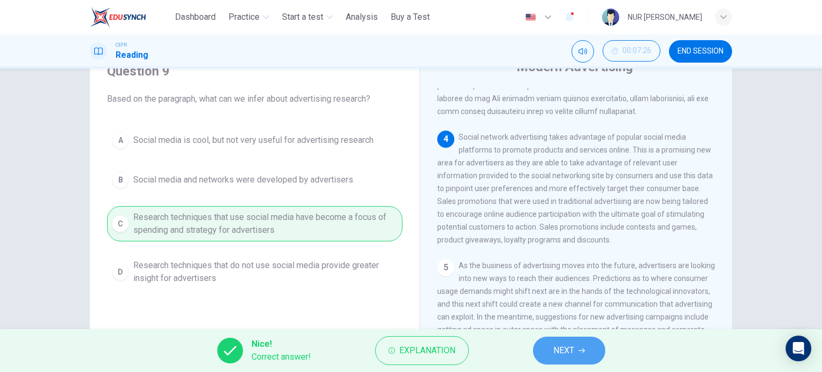
click at [569, 355] on span "NEXT" at bounding box center [563, 350] width 21 height 15
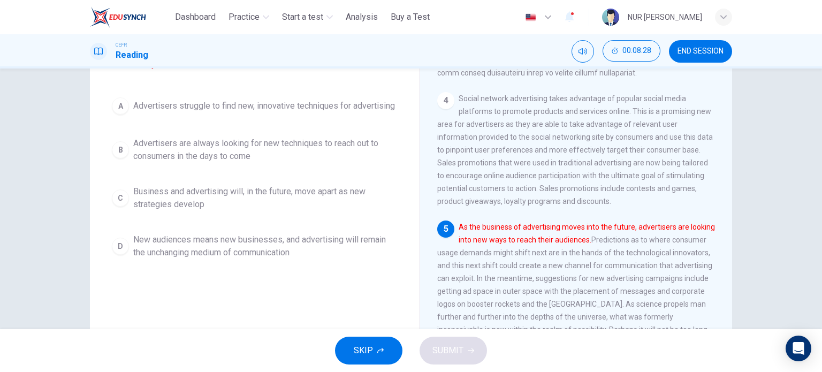
scroll to position [121, 0]
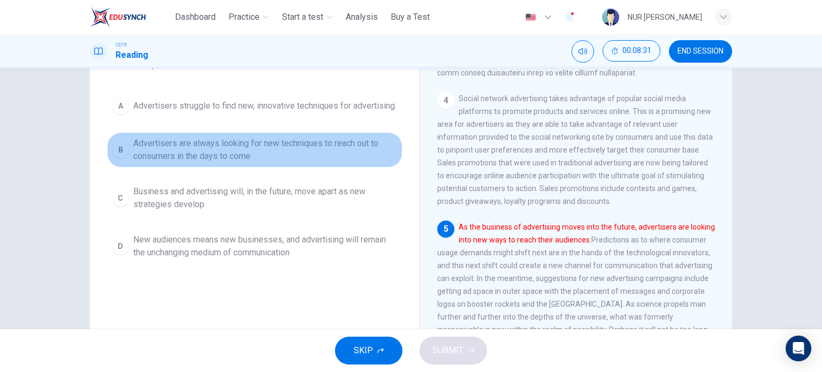
click at [258, 163] on span "Advertisers are always looking for new techniques to reach out to consumers in …" at bounding box center [265, 150] width 264 height 26
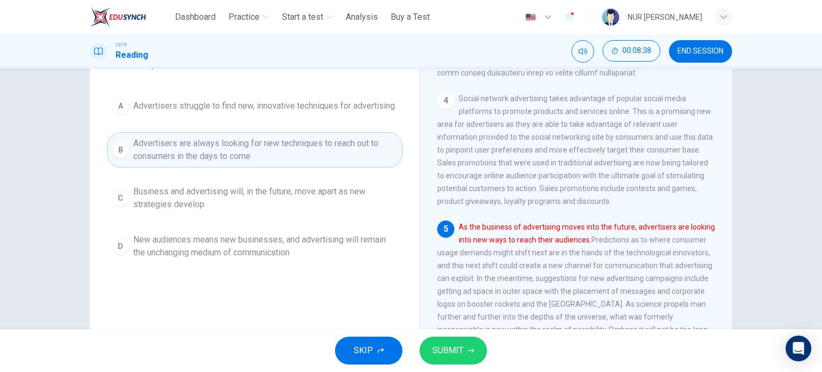
click at [458, 351] on span "SUBMIT" at bounding box center [447, 350] width 31 height 15
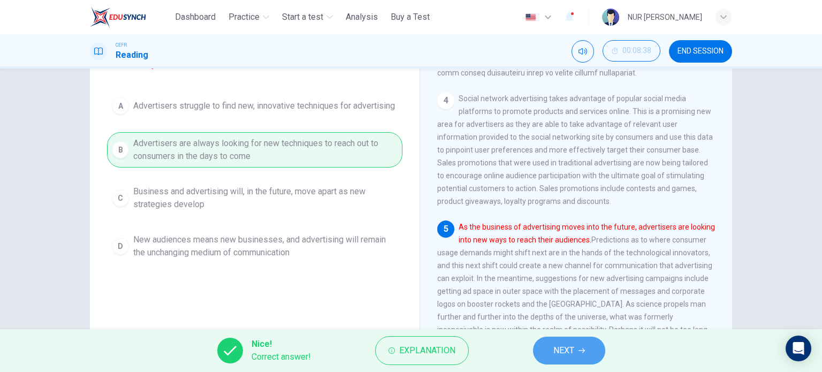
click at [564, 361] on button "NEXT" at bounding box center [569, 350] width 72 height 28
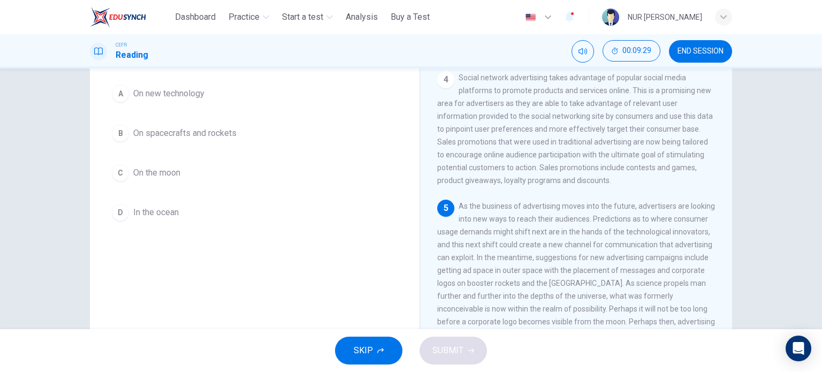
scroll to position [107, 0]
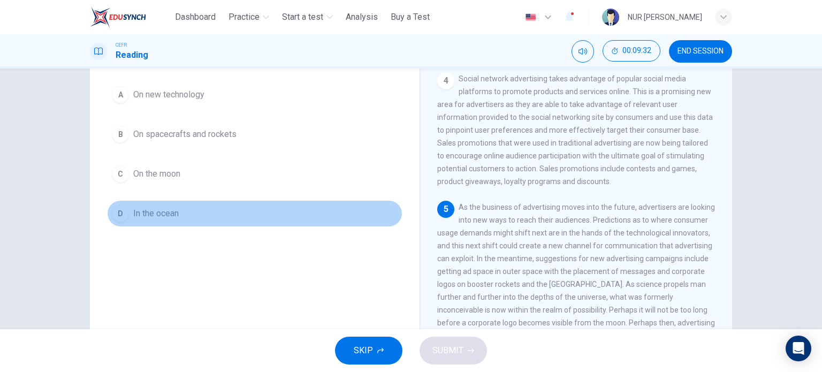
click at [149, 209] on span "In the ocean" at bounding box center [155, 213] width 45 height 13
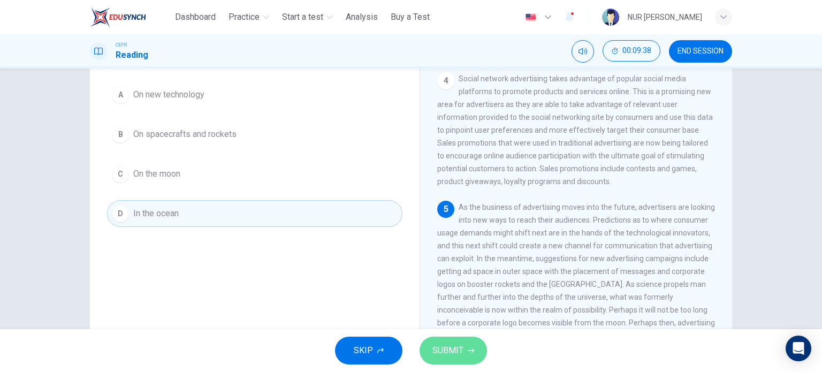
click at [456, 356] on span "SUBMIT" at bounding box center [447, 350] width 31 height 15
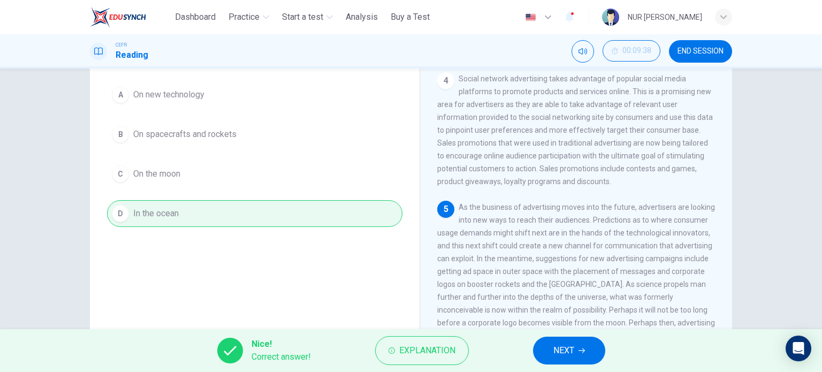
click at [531, 319] on span "As the business of advertising moves into the future, advertisers are looking i…" at bounding box center [576, 271] width 278 height 137
click at [552, 339] on button "NEXT" at bounding box center [569, 350] width 72 height 28
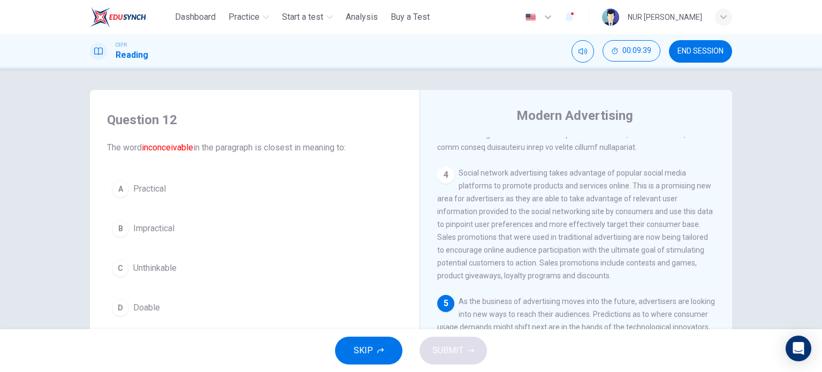
scroll to position [0, 0]
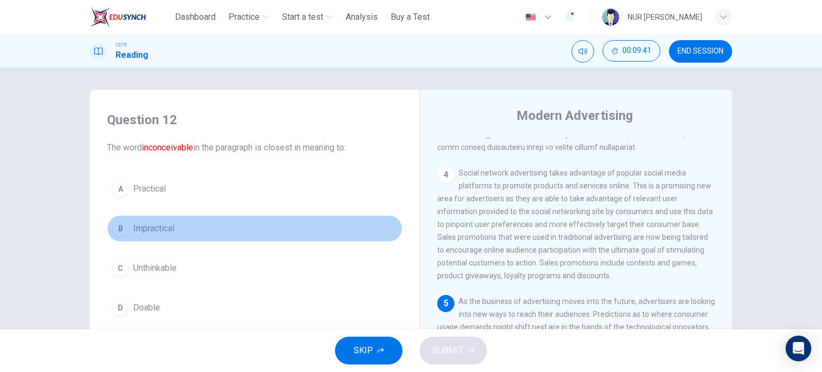
click at [162, 220] on button "B Impractical" at bounding box center [254, 228] width 295 height 27
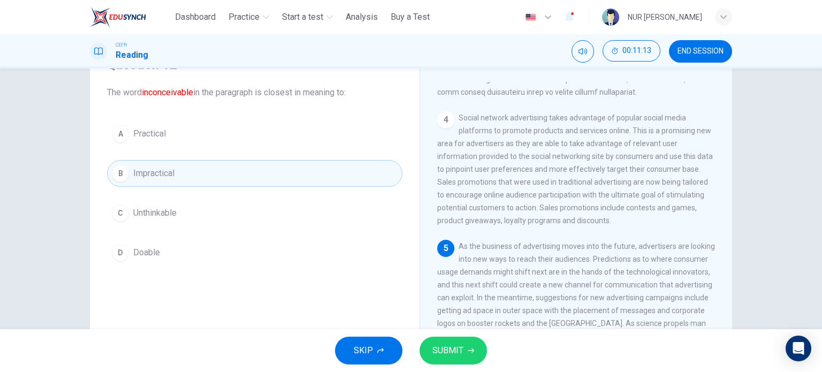
scroll to position [56, 0]
click at [150, 233] on div "A Practical B Impractical C Unthinkable D Doable" at bounding box center [254, 192] width 295 height 145
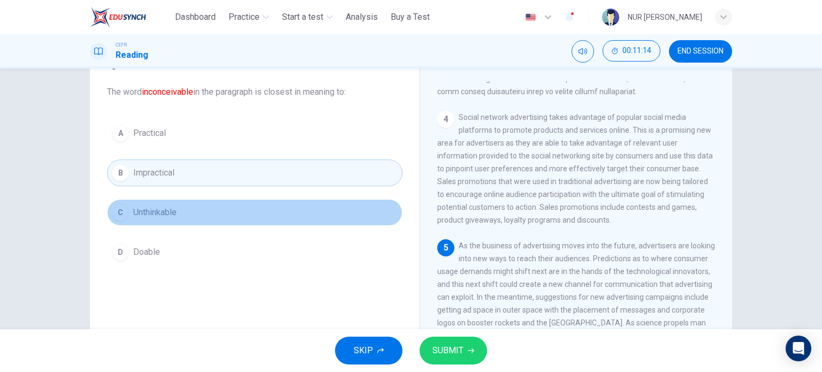
click at [187, 204] on button "C Unthinkable" at bounding box center [254, 212] width 295 height 27
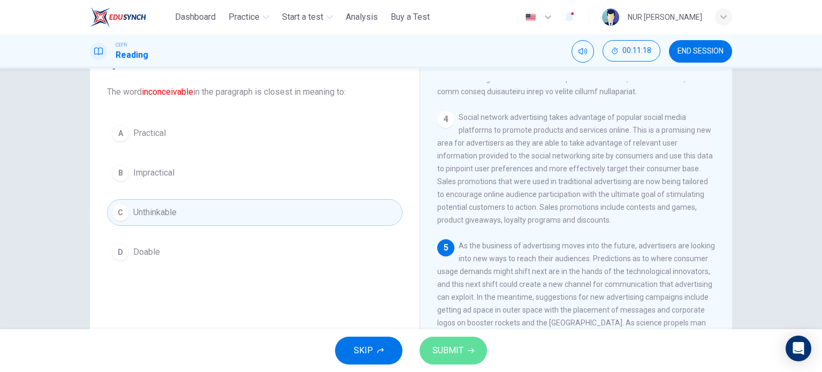
click at [469, 355] on button "SUBMIT" at bounding box center [452, 350] width 67 height 28
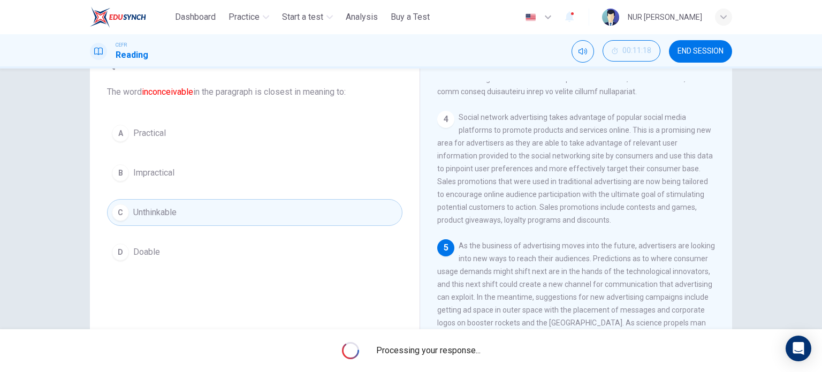
scroll to position [154, 0]
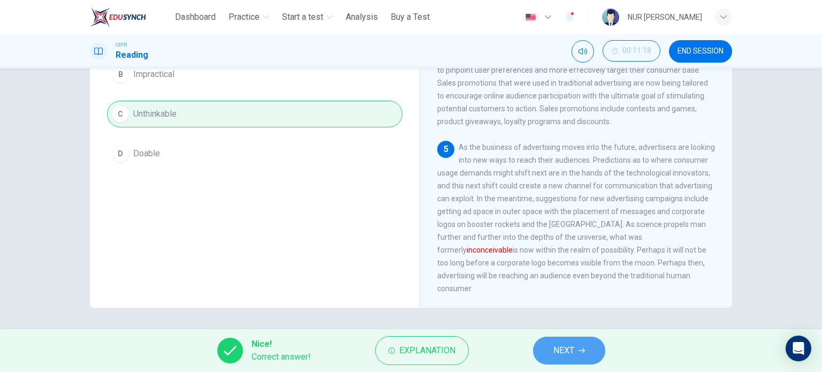
click at [561, 342] on button "NEXT" at bounding box center [569, 350] width 72 height 28
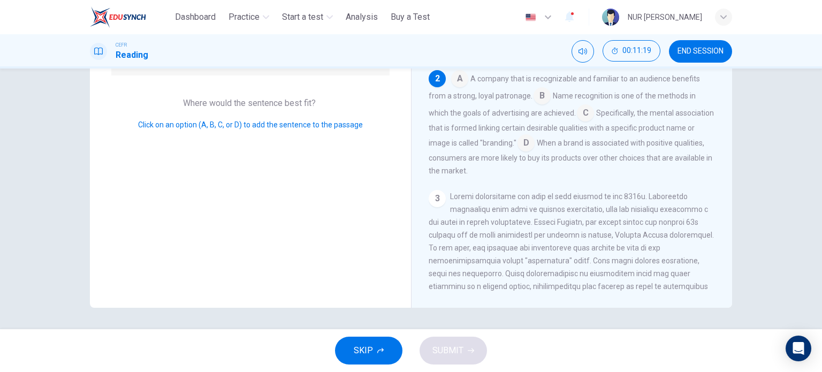
scroll to position [14, 0]
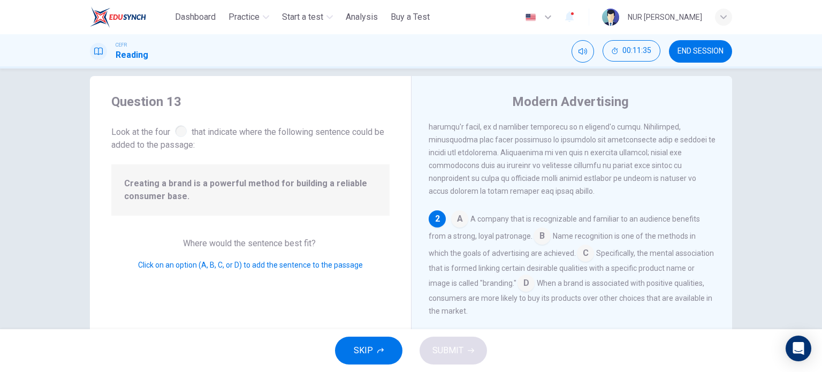
click at [534, 293] on input at bounding box center [525, 283] width 17 height 17
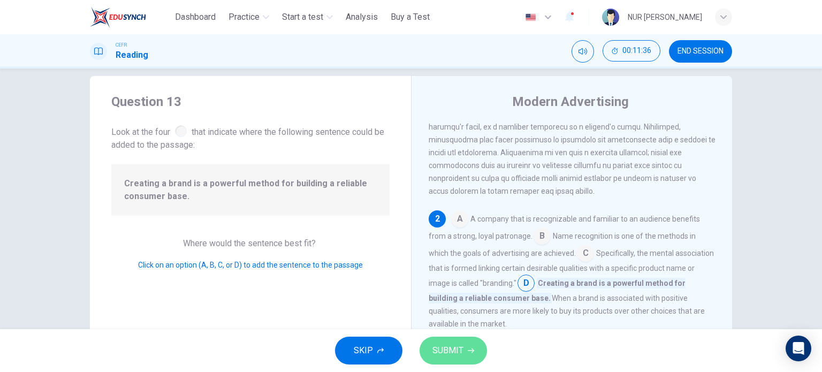
click at [469, 349] on icon "button" at bounding box center [470, 350] width 6 height 6
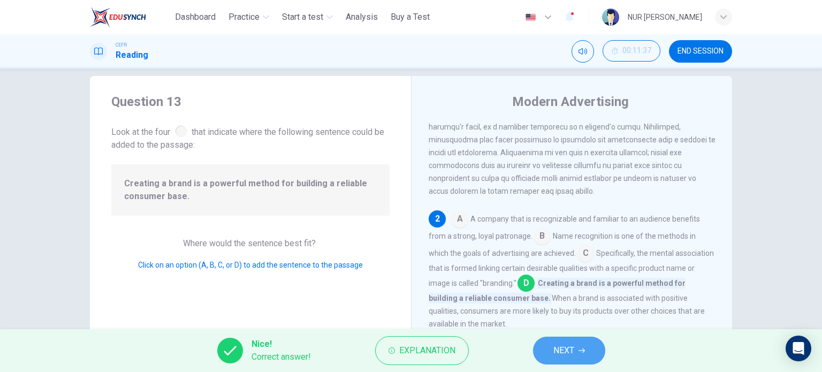
click at [559, 361] on button "NEXT" at bounding box center [569, 350] width 72 height 28
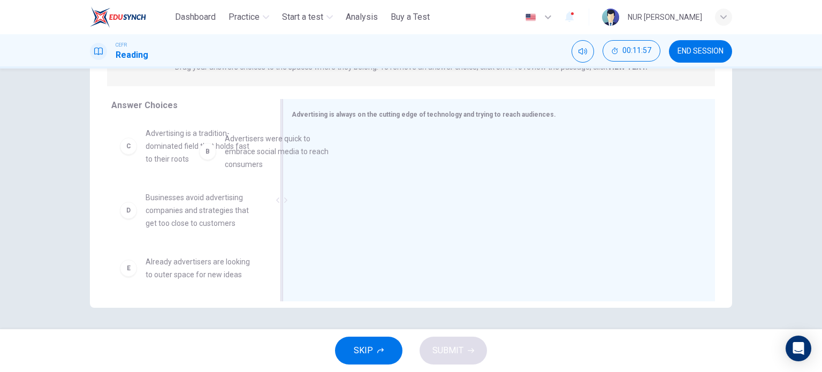
scroll to position [62, 0]
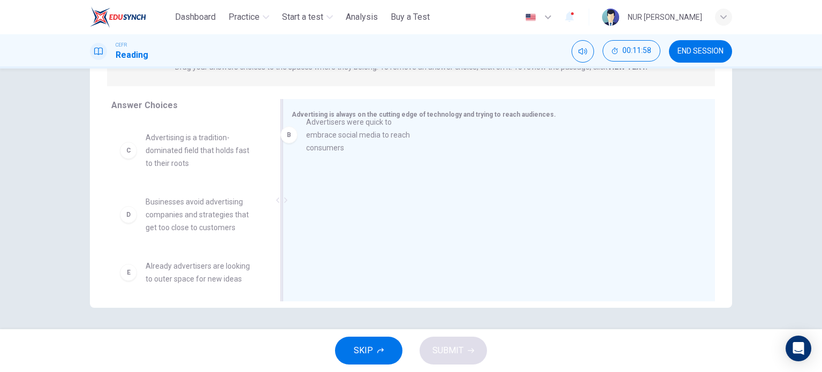
drag, startPoint x: 185, startPoint y: 175, endPoint x: 374, endPoint y: 145, distance: 191.7
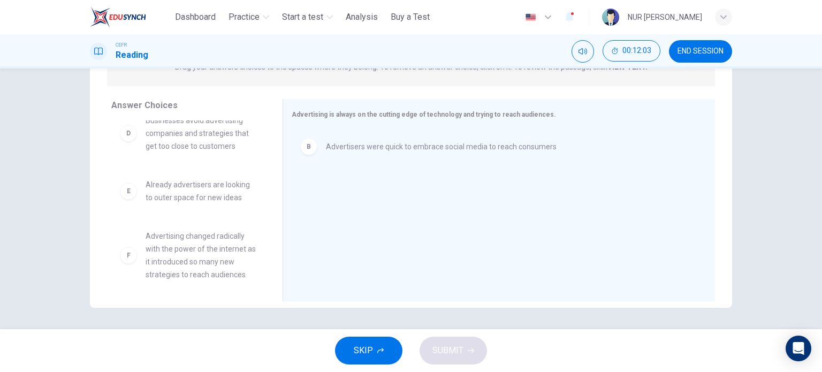
scroll to position [160, 0]
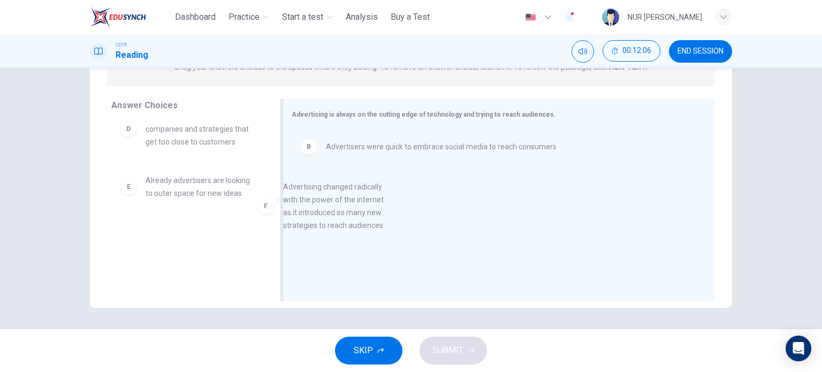
drag, startPoint x: 212, startPoint y: 273, endPoint x: 370, endPoint y: 220, distance: 165.7
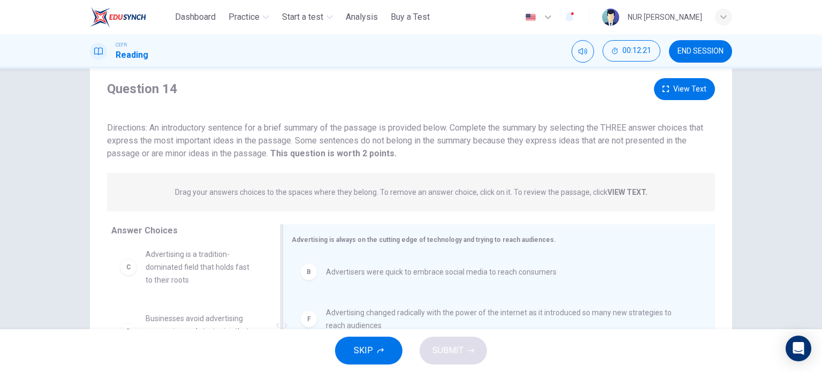
scroll to position [29, 0]
click at [689, 83] on button "View Text" at bounding box center [684, 89] width 61 height 22
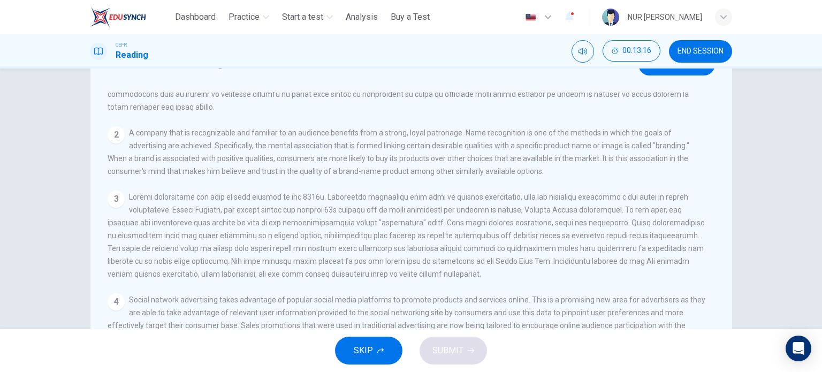
scroll to position [81, 0]
click at [695, 73] on button "View Question" at bounding box center [676, 64] width 76 height 22
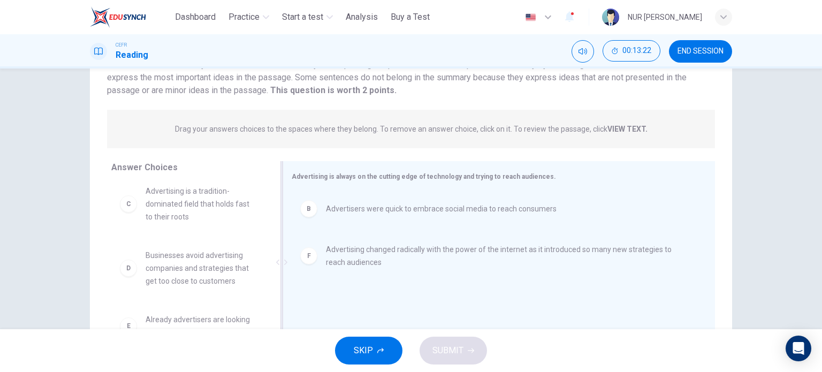
scroll to position [154, 0]
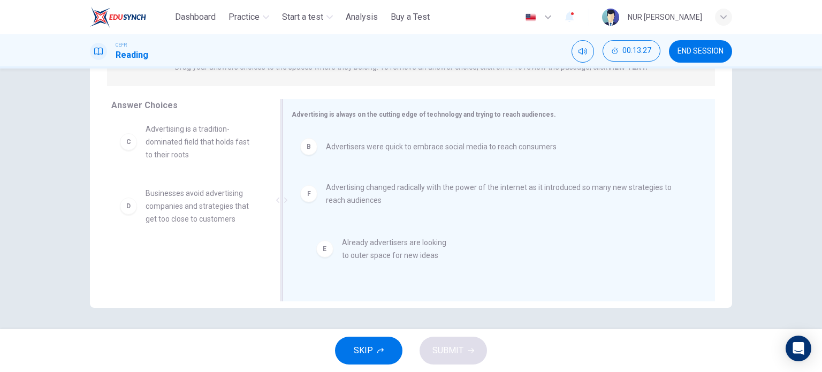
drag, startPoint x: 198, startPoint y: 274, endPoint x: 423, endPoint y: 256, distance: 224.8
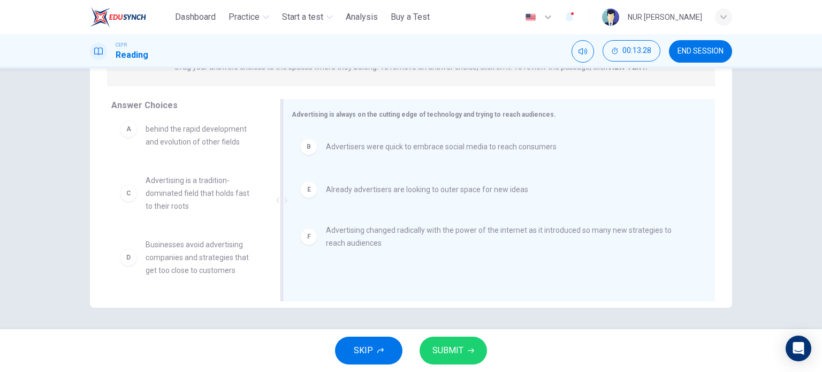
scroll to position [32, 0]
click at [466, 350] on button "SUBMIT" at bounding box center [452, 350] width 67 height 28
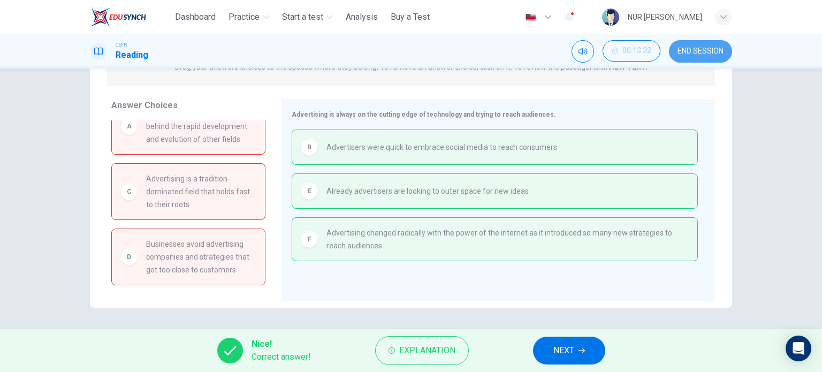
click at [710, 54] on span "END SESSION" at bounding box center [700, 51] width 46 height 9
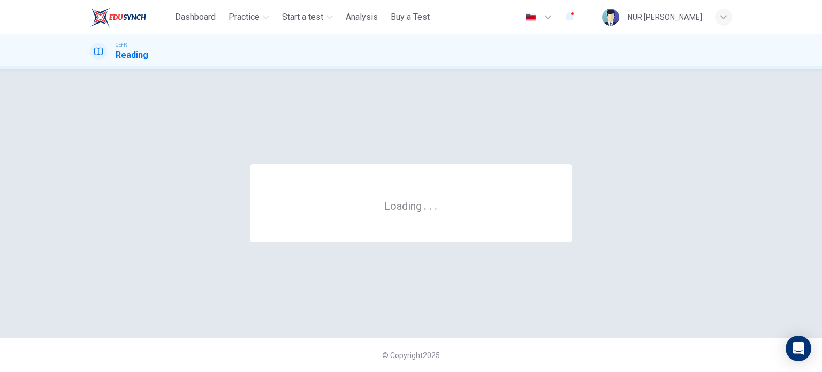
scroll to position [0, 0]
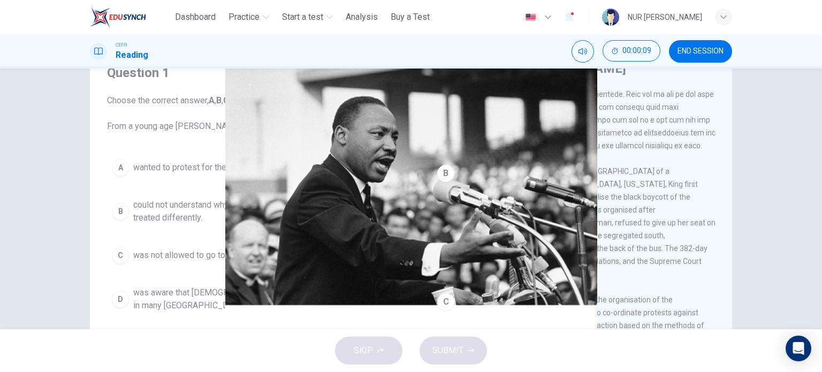
scroll to position [49, 0]
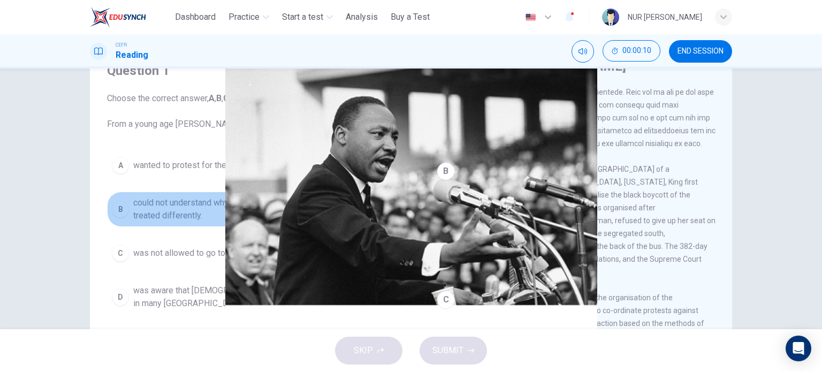
click at [338, 197] on button "B could not understand why [DEMOGRAPHIC_DATA] people were treated differently." at bounding box center [254, 208] width 295 height 35
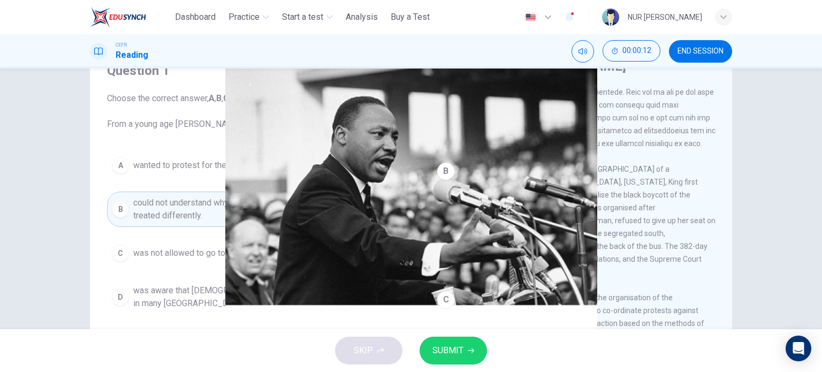
click at [442, 341] on button "SUBMIT" at bounding box center [452, 350] width 67 height 28
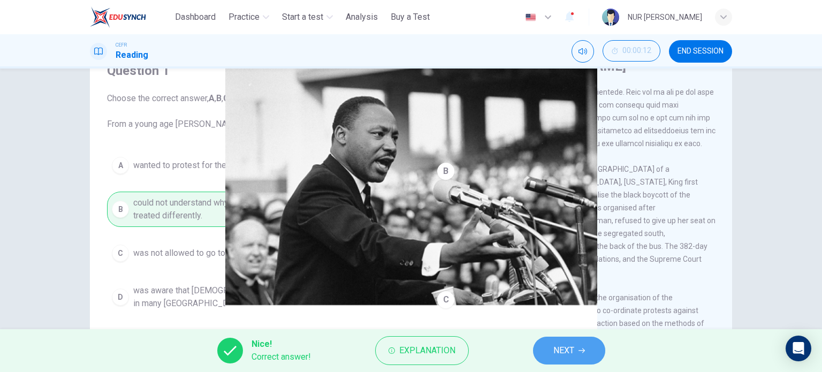
click at [558, 350] on span "NEXT" at bounding box center [563, 350] width 21 height 15
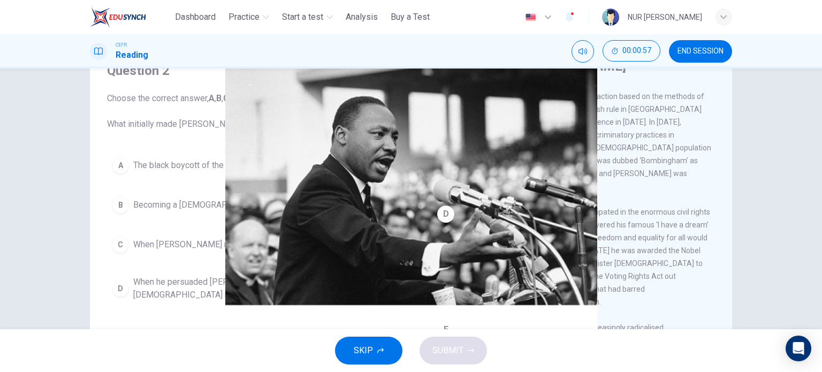
scroll to position [357, 0]
click at [288, 166] on span "The black boycott of the [PERSON_NAME] bus system" at bounding box center [235, 165] width 205 height 13
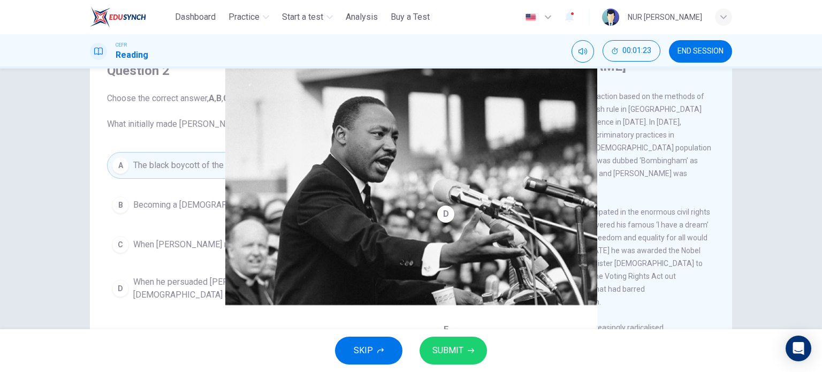
click at [460, 343] on span "SUBMIT" at bounding box center [447, 350] width 31 height 15
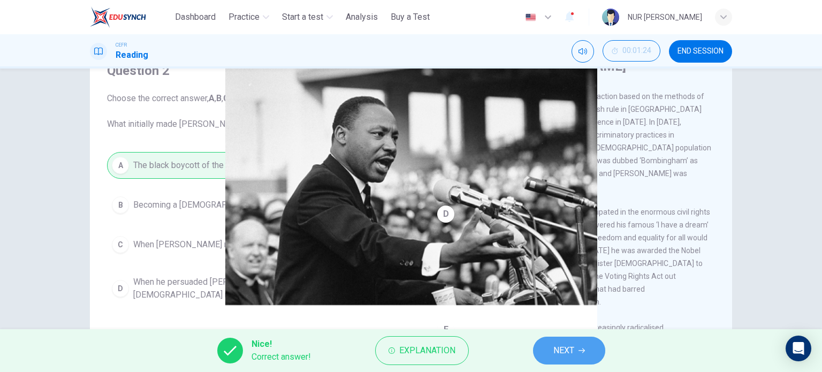
click at [557, 351] on span "NEXT" at bounding box center [563, 350] width 21 height 15
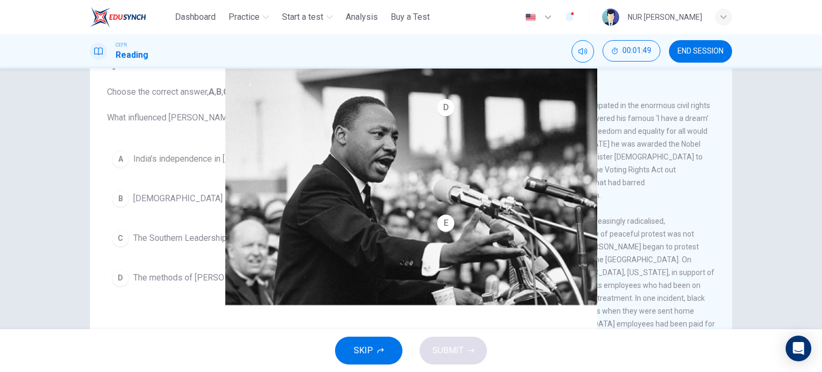
scroll to position [457, 0]
click at [194, 268] on button "D The methods of [PERSON_NAME]" at bounding box center [254, 277] width 295 height 27
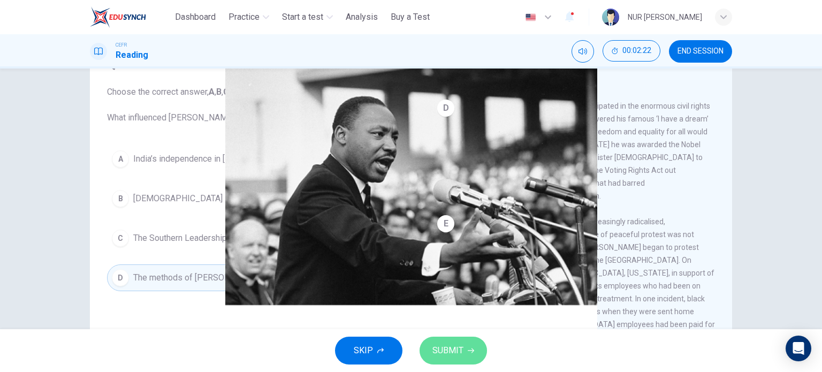
click at [454, 344] on span "SUBMIT" at bounding box center [447, 350] width 31 height 15
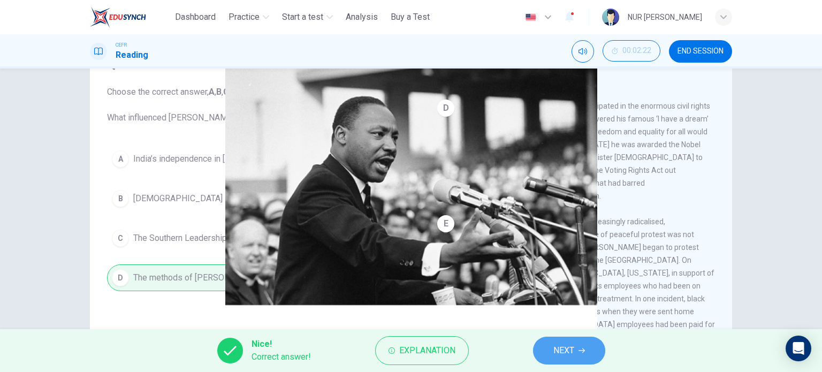
click at [546, 352] on button "NEXT" at bounding box center [569, 350] width 72 height 28
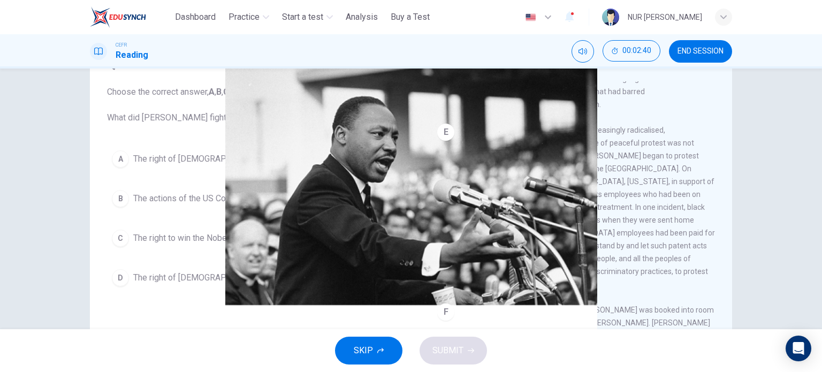
scroll to position [610, 0]
click at [224, 158] on span "The right of [DEMOGRAPHIC_DATA] people to vote" at bounding box center [228, 158] width 191 height 13
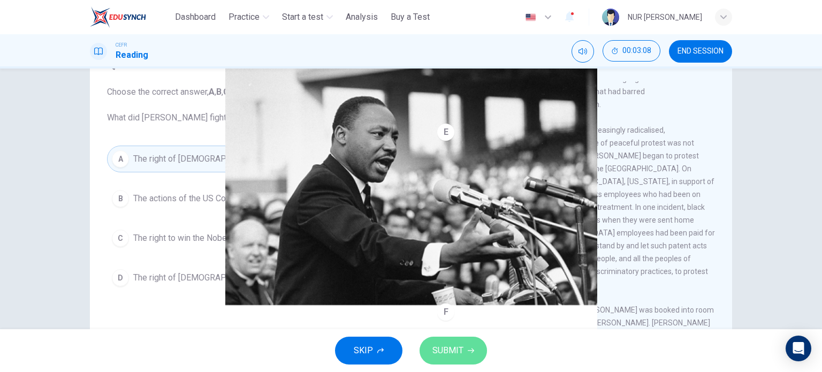
click at [443, 344] on span "SUBMIT" at bounding box center [447, 350] width 31 height 15
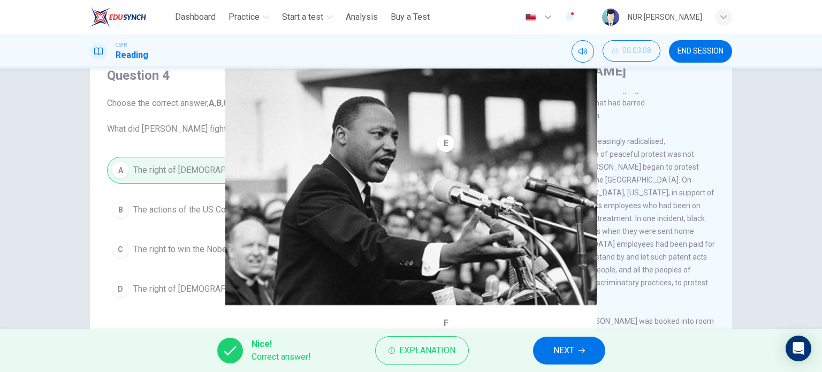
scroll to position [94, 0]
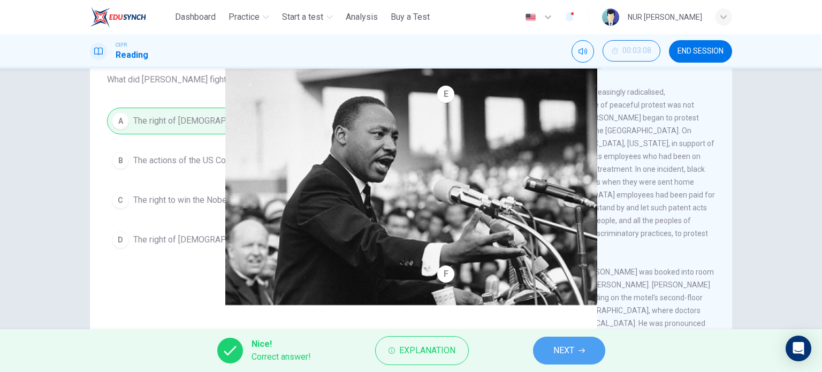
click at [555, 354] on span "NEXT" at bounding box center [563, 350] width 21 height 15
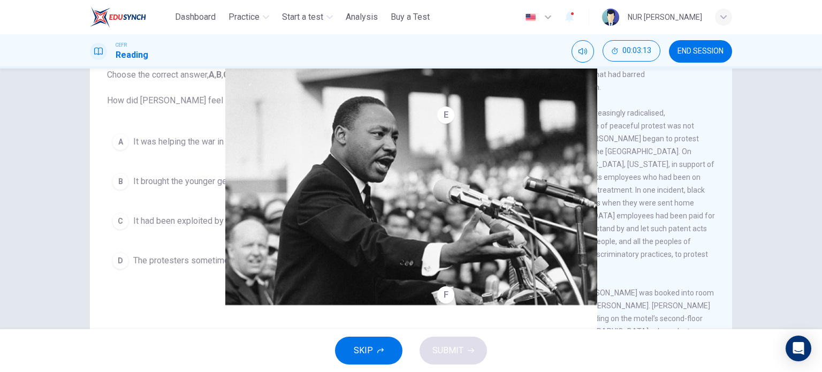
scroll to position [673, 0]
click at [280, 258] on span "The protesters sometimes behaved too violently" at bounding box center [224, 260] width 183 height 13
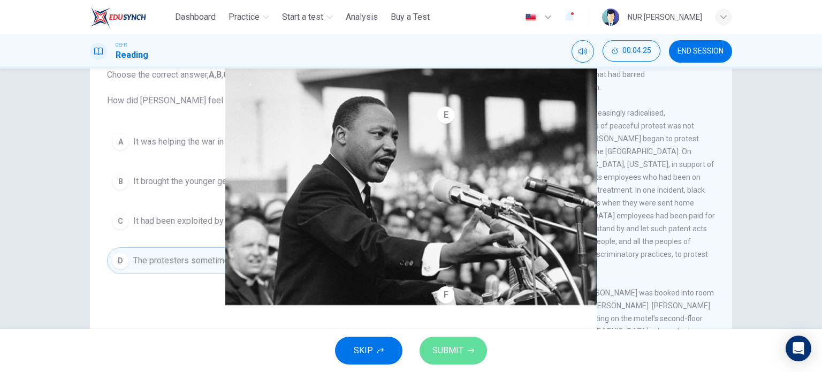
click at [445, 340] on button "SUBMIT" at bounding box center [452, 350] width 67 height 28
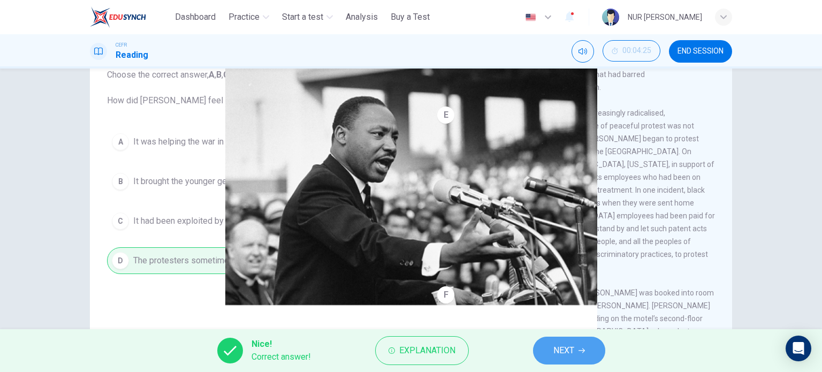
click at [565, 348] on span "NEXT" at bounding box center [563, 350] width 21 height 15
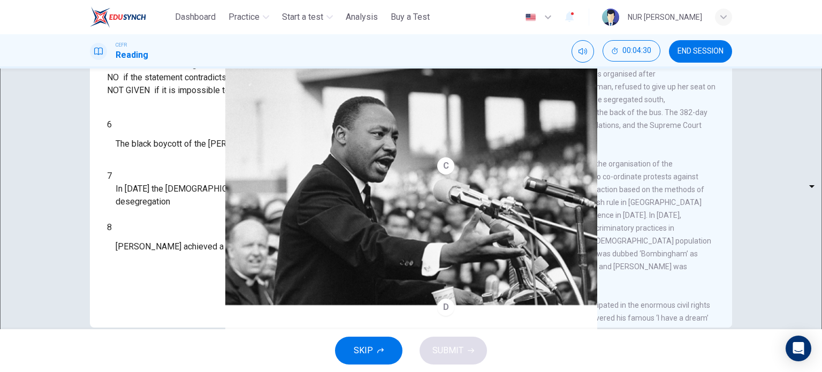
scroll to position [209, 0]
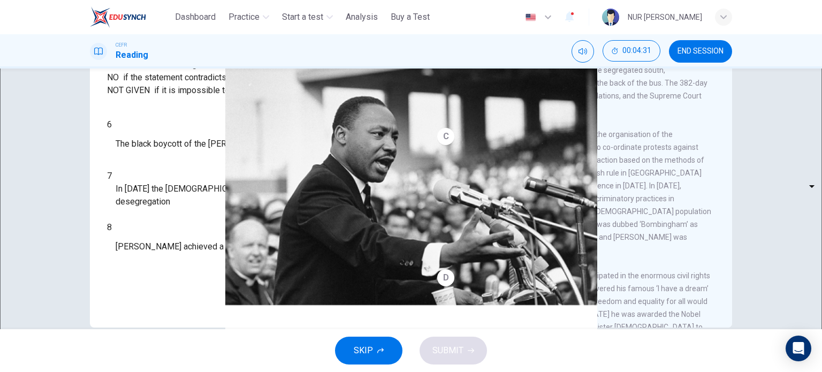
click at [175, 190] on body "This site uses cookies, as explained in our Privacy Policy . If you agree to th…" at bounding box center [411, 186] width 822 height 372
click at [171, 371] on li "YES" at bounding box center [411, 378] width 822 height 13
type input "***"
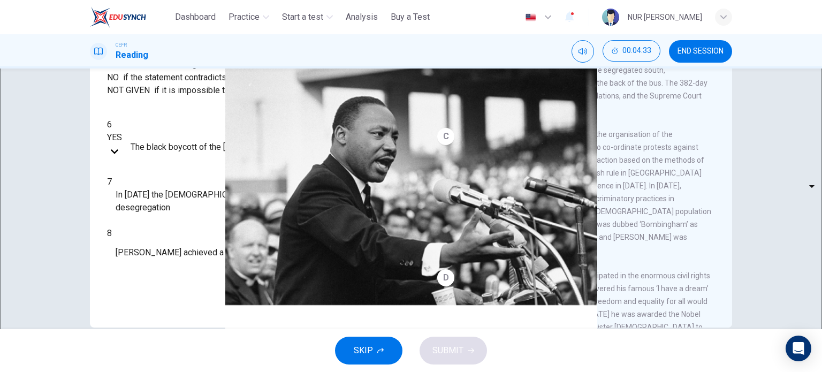
click at [171, 371] on li "YES" at bounding box center [315, 375] width 616 height 7
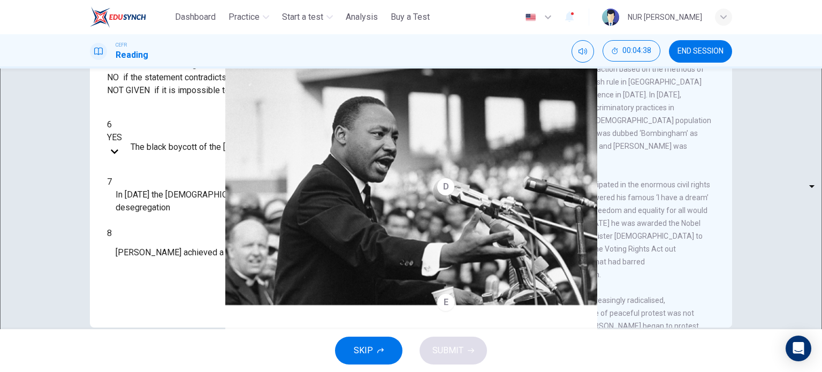
scroll to position [321, 0]
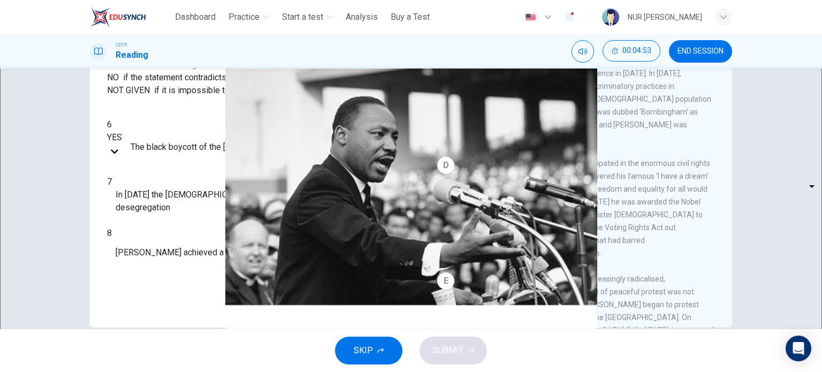
click at [169, 214] on body "This site uses cookies, as explained in our Privacy Policy . If you agree to th…" at bounding box center [411, 186] width 822 height 372
type input "**"
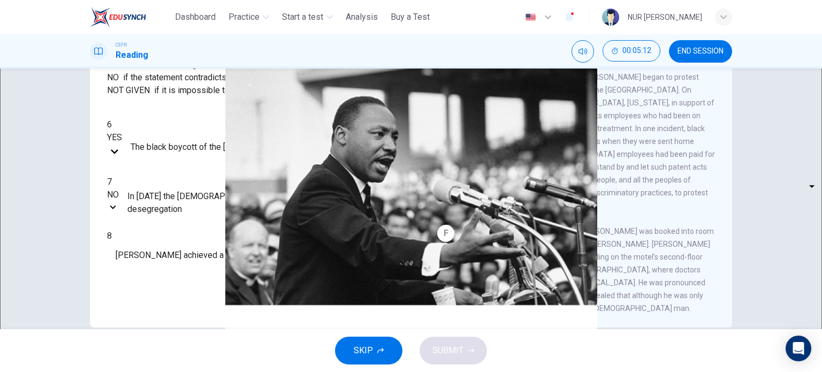
scroll to position [588, 0]
click at [145, 252] on body "This site uses cookies, as explained in our Privacy Policy . If you agree to th…" at bounding box center [411, 186] width 822 height 372
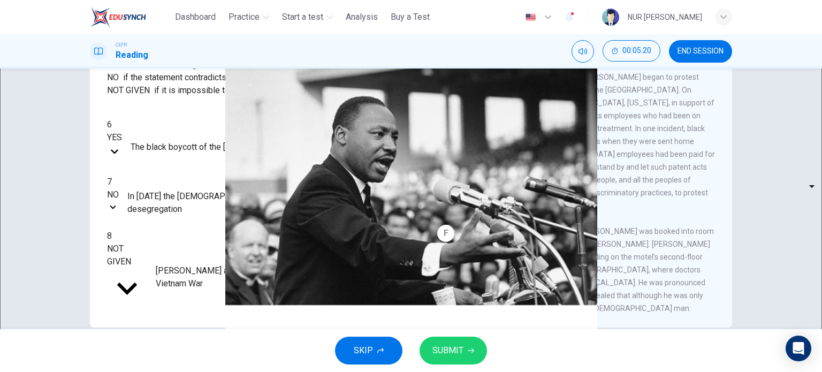
type input "*********"
click at [436, 346] on span "SUBMIT" at bounding box center [447, 350] width 31 height 15
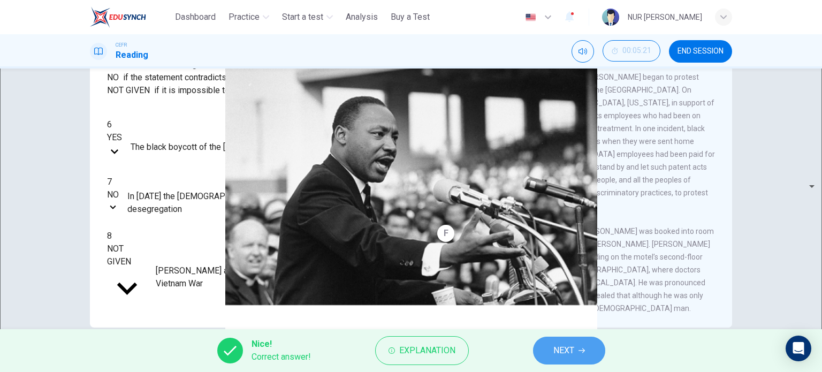
click at [555, 344] on span "NEXT" at bounding box center [563, 350] width 21 height 15
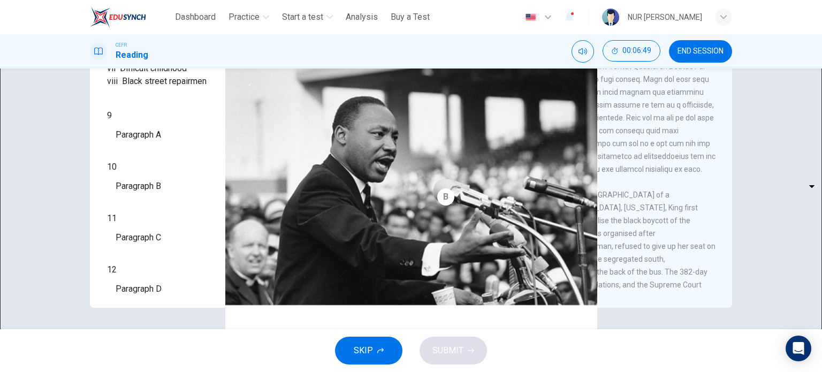
scroll to position [79, 0]
click at [172, 231] on body "This site uses cookies, as explained in our Privacy Policy . If you agree to th…" at bounding box center [411, 186] width 822 height 372
type input "*"
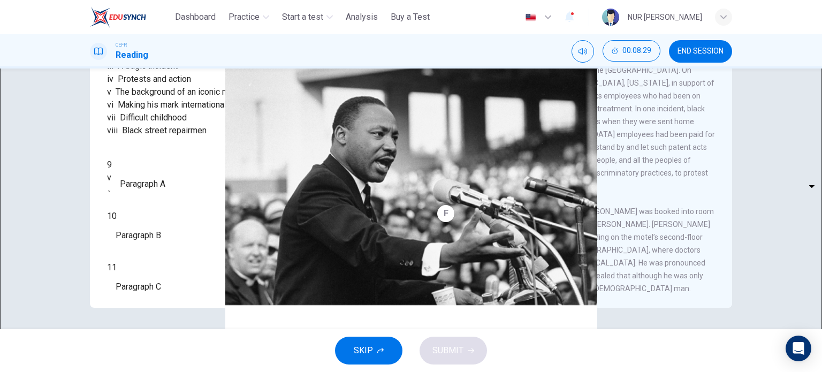
scroll to position [188, 0]
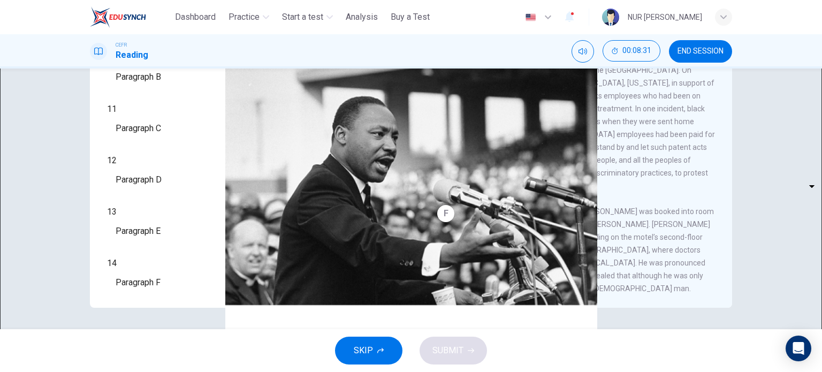
click at [166, 277] on body "This site uses cookies, as explained in our Privacy Policy . If you agree to th…" at bounding box center [411, 186] width 822 height 372
type input "***"
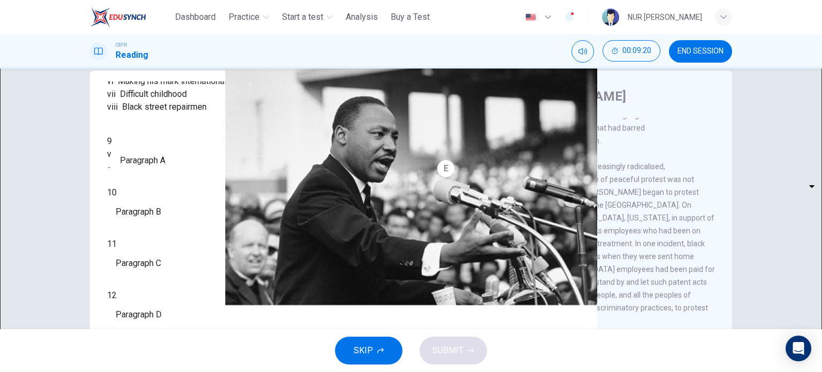
scroll to position [154, 0]
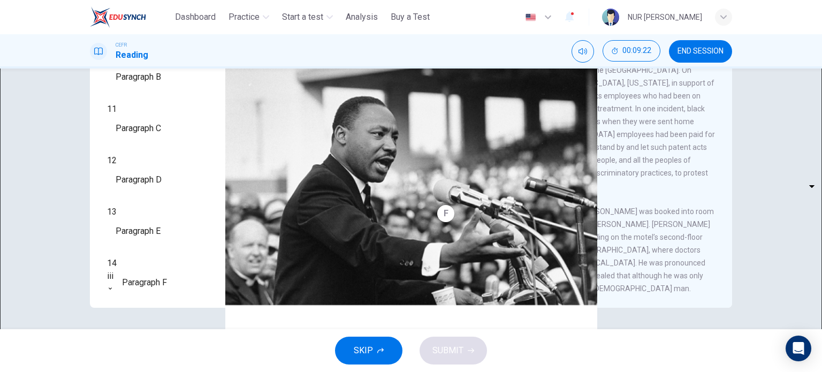
click at [178, 255] on body "This site uses cookies, as explained in our Privacy Policy . If you agree to th…" at bounding box center [411, 186] width 822 height 372
type input "**"
click at [358, 198] on div "9 v * ​ Paragraph A 10 ​ ​ Paragraph B 11 ​ ​ Paragraph C 12 ​ ​ Paragraph D 13…" at bounding box center [254, 147] width 295 height 295
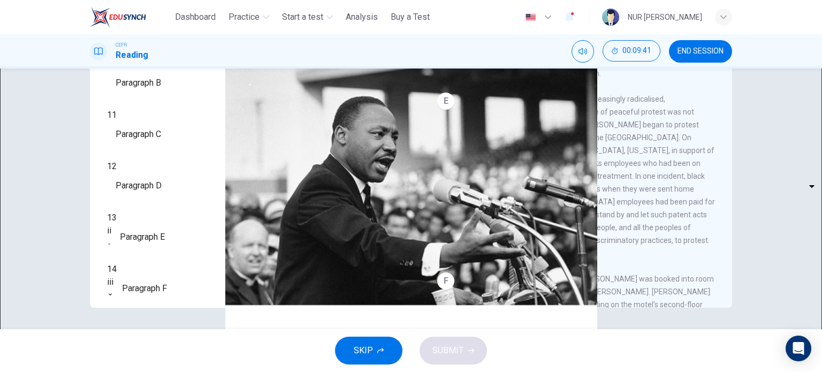
scroll to position [184, 0]
click at [176, 222] on body "This site uses cookies, as explained in our Privacy Policy . If you agree to th…" at bounding box center [411, 186] width 822 height 372
type input "**"
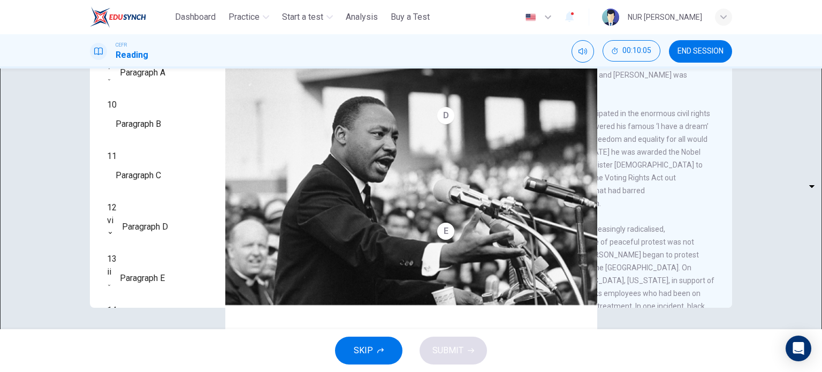
scroll to position [158, 0]
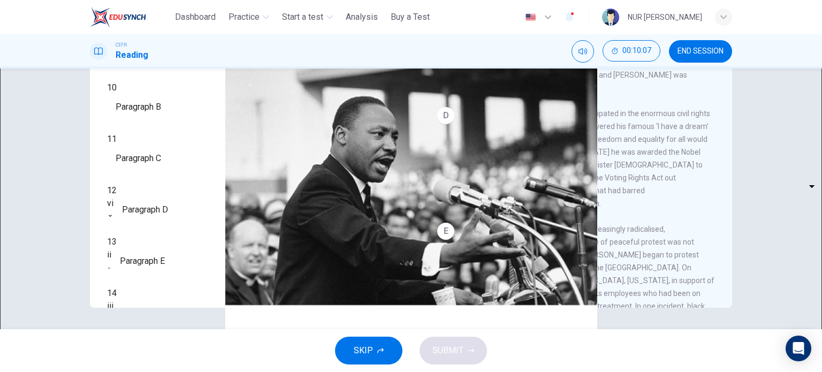
click at [173, 216] on body "This site uses cookies, as explained in our Privacy Policy . If you agree to th…" at bounding box center [411, 186] width 822 height 372
type input "**"
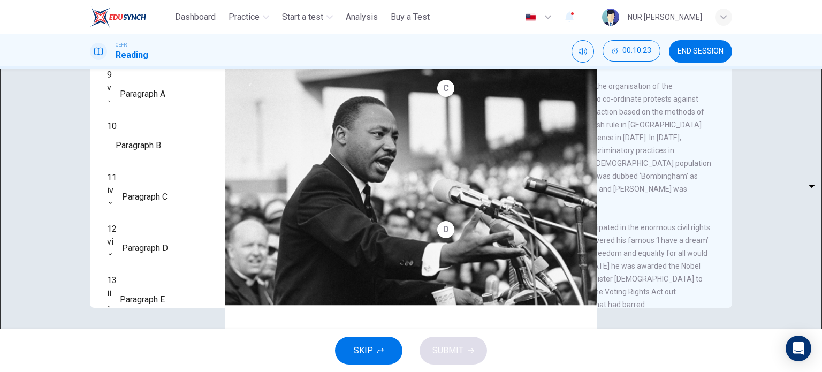
scroll to position [120, 0]
click at [166, 225] on body "This site uses cookies, as explained in our Privacy Policy . If you agree to th…" at bounding box center [411, 186] width 822 height 372
click at [159, 371] on li "i" at bounding box center [411, 378] width 822 height 13
type input "*"
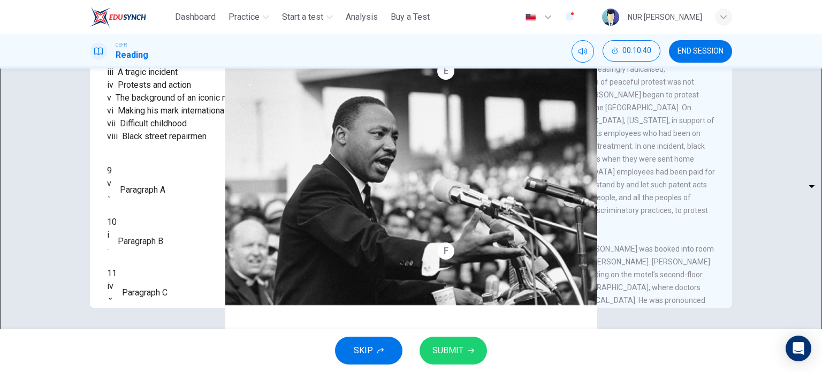
scroll to position [188, 0]
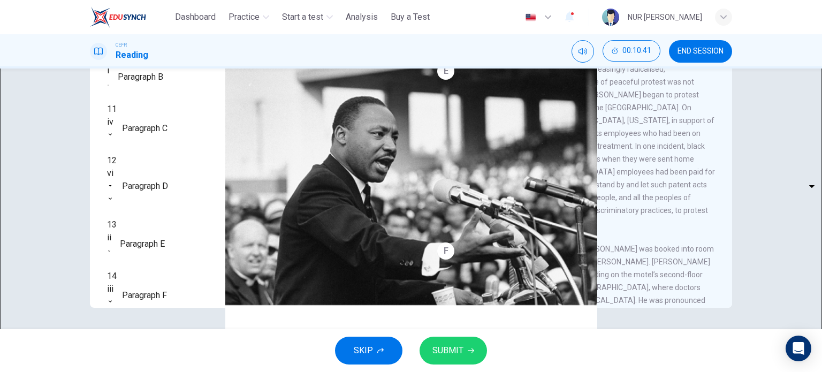
click at [178, 220] on body "This site uses cookies, as explained in our Privacy Policy . If you agree to th…" at bounding box center [411, 186] width 822 height 372
click at [171, 371] on li "i" at bounding box center [411, 378] width 822 height 13
type input "*"
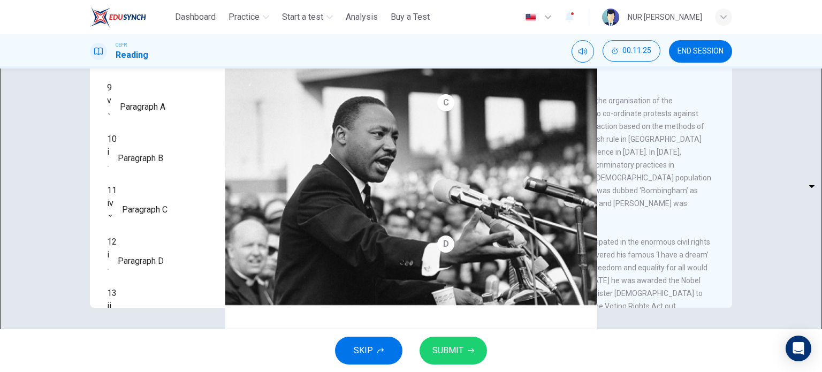
scroll to position [107, 0]
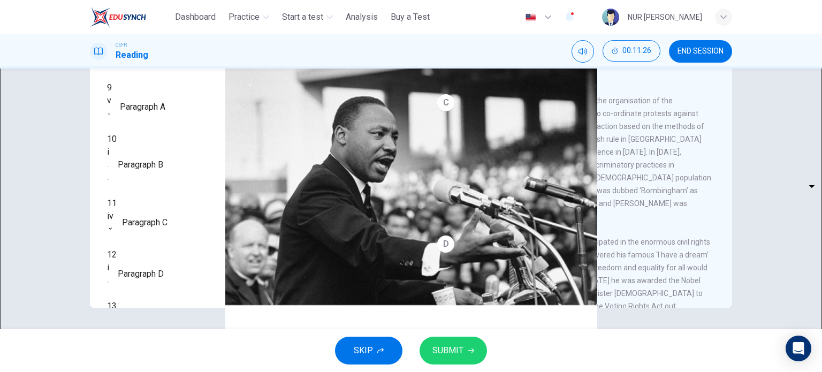
click at [172, 233] on body "This site uses cookies, as explained in our Privacy Policy . If you agree to th…" at bounding box center [411, 186] width 822 height 372
type input "**"
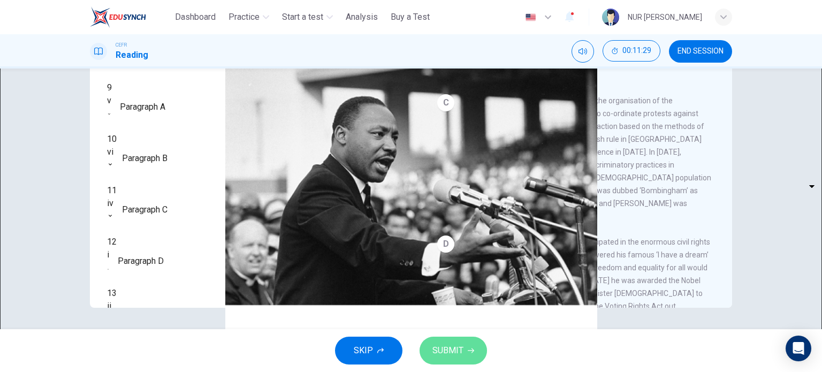
click at [462, 358] on button "SUBMIT" at bounding box center [452, 350] width 67 height 28
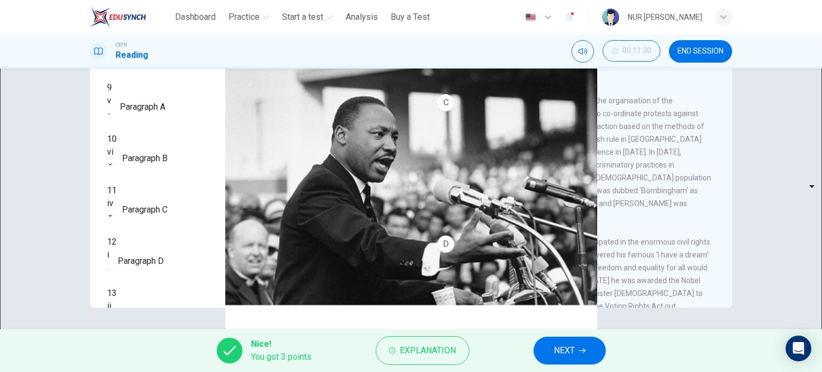
scroll to position [188, 0]
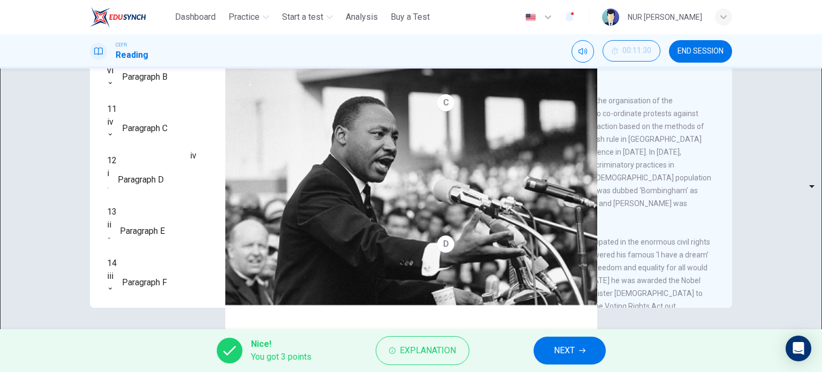
click at [113, 77] on div "vi" at bounding box center [110, 70] width 6 height 13
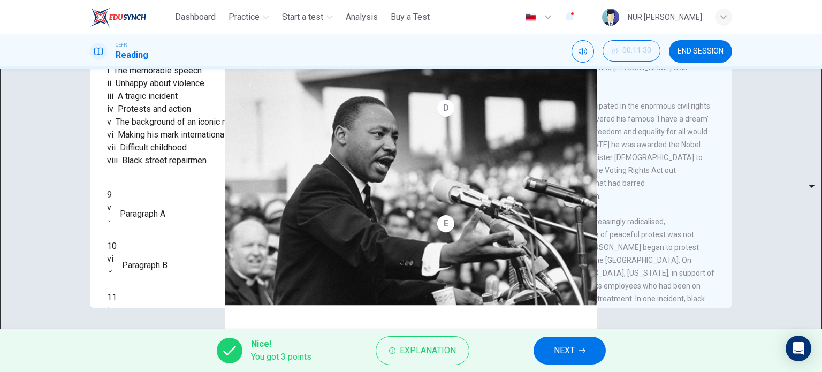
scroll to position [0, 0]
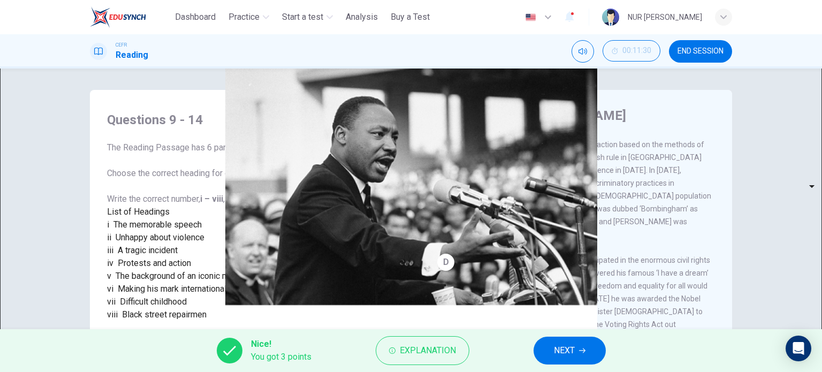
click at [702, 49] on span "END SESSION" at bounding box center [700, 51] width 46 height 9
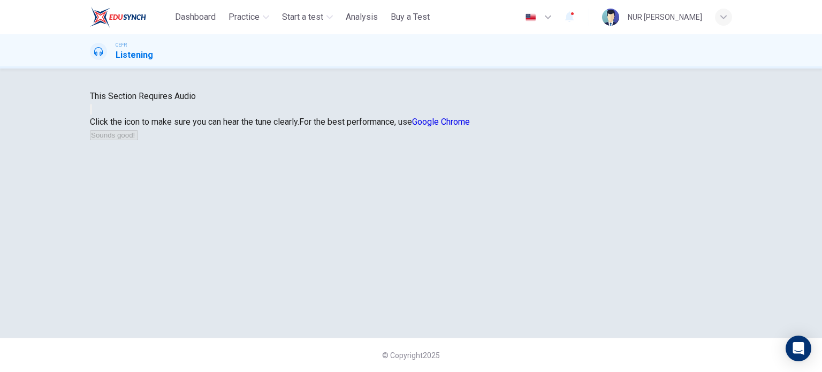
click at [91, 112] on icon "button" at bounding box center [91, 112] width 0 height 0
click at [138, 140] on button "Sounds good!" at bounding box center [114, 135] width 48 height 10
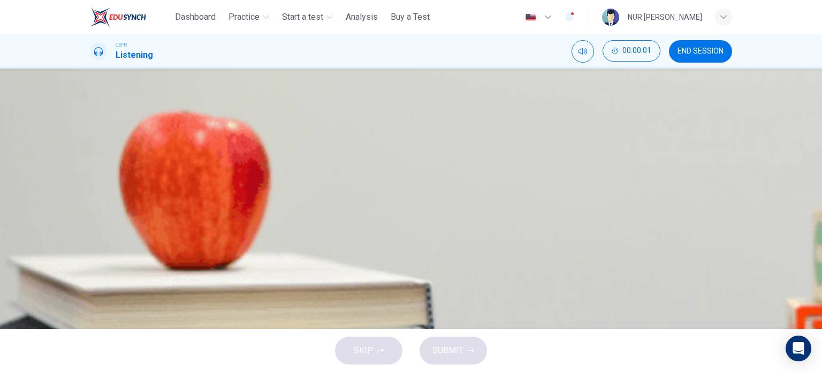
scroll to position [34, 0]
click at [97, 262] on icon "button" at bounding box center [97, 268] width 11 height 13
type input "*"
click at [228, 206] on span "He needs some extra income." at bounding box center [172, 200] width 112 height 13
click at [458, 348] on span "SUBMIT" at bounding box center [447, 350] width 31 height 15
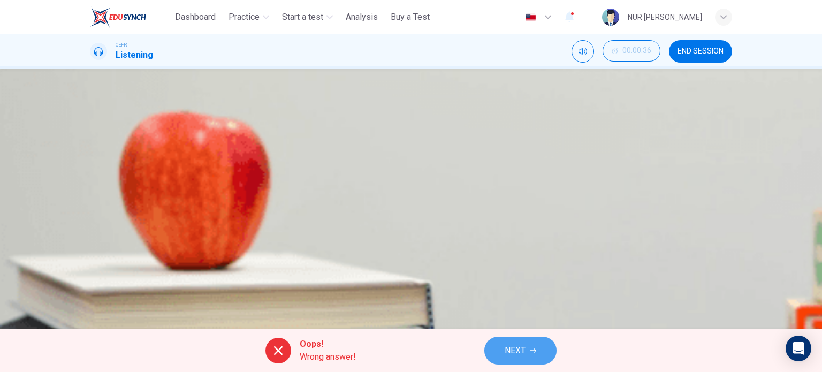
click at [501, 347] on button "NEXT" at bounding box center [520, 350] width 72 height 28
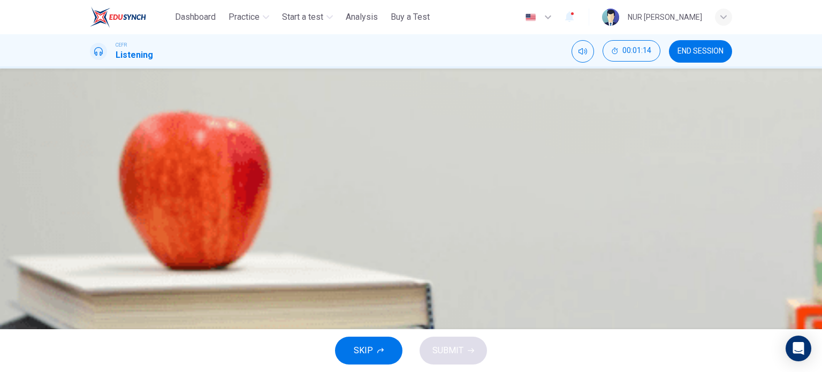
click at [183, 206] on span "The group activity." at bounding box center [149, 200] width 67 height 13
click at [455, 360] on button "SUBMIT" at bounding box center [452, 350] width 67 height 28
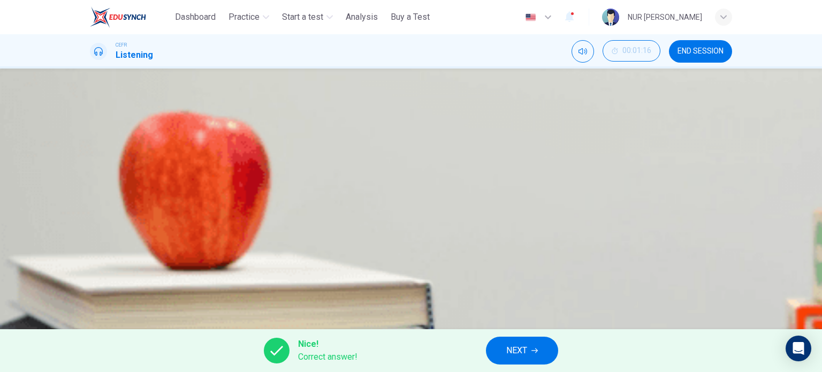
click at [537, 352] on icon "button" at bounding box center [534, 350] width 6 height 6
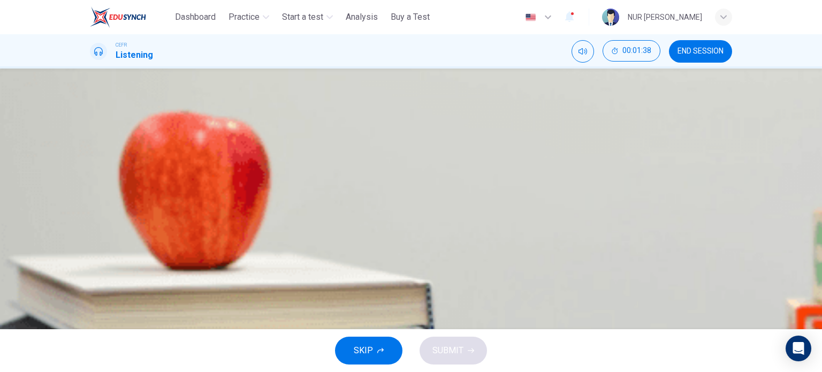
click at [211, 206] on span "process waste materials." at bounding box center [163, 200] width 95 height 13
click at [205, 180] on span "speed up car assembly." at bounding box center [160, 173] width 89 height 13
click at [458, 347] on span "SUBMIT" at bounding box center [447, 350] width 31 height 15
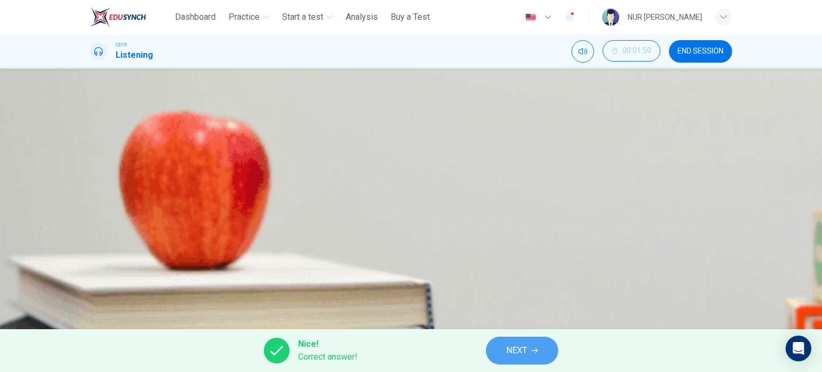
click at [535, 356] on button "NEXT" at bounding box center [522, 350] width 72 height 28
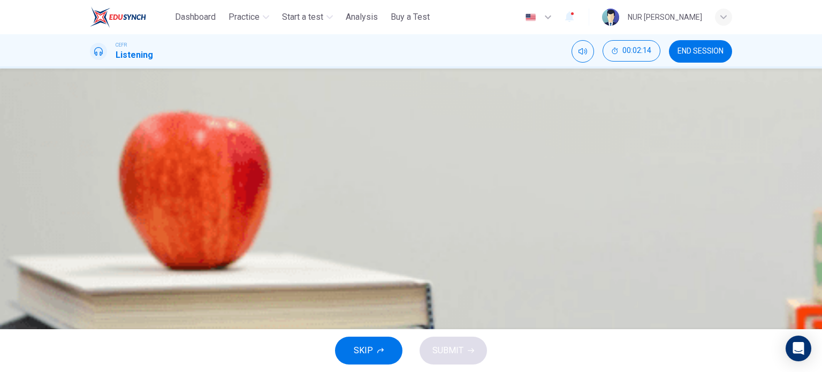
click at [90, 267] on span at bounding box center [90, 267] width 0 height 0
click at [398, 240] on button "C She felt she had to prove her worth" at bounding box center [411, 226] width 642 height 27
click at [465, 362] on button "SUBMIT" at bounding box center [452, 350] width 67 height 28
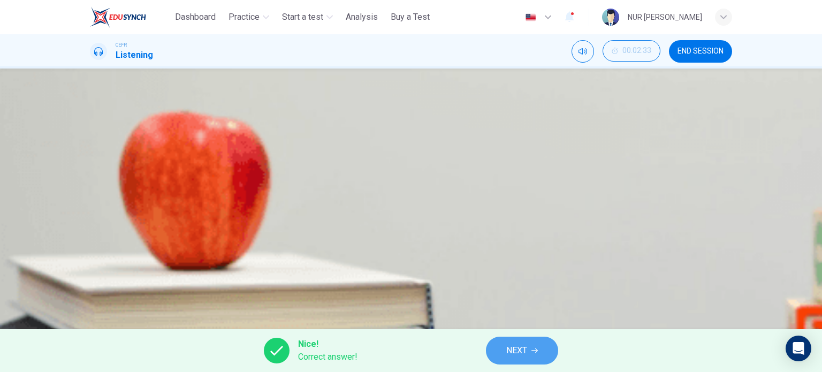
click at [533, 341] on button "NEXT" at bounding box center [522, 350] width 72 height 28
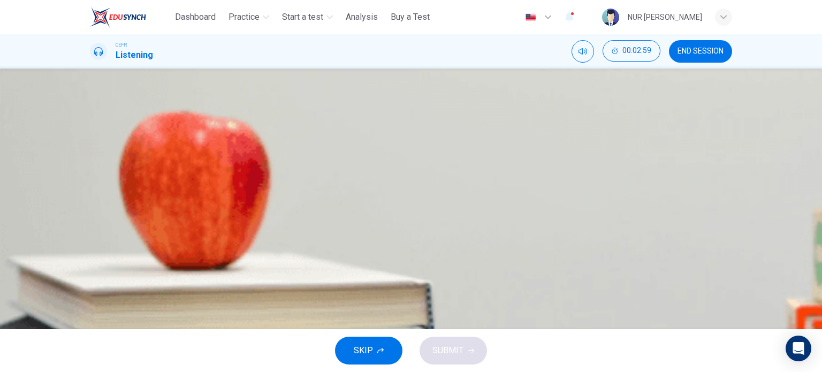
click at [191, 206] on span "organisational skills" at bounding box center [153, 200] width 75 height 13
click at [456, 344] on span "SUBMIT" at bounding box center [447, 350] width 31 height 15
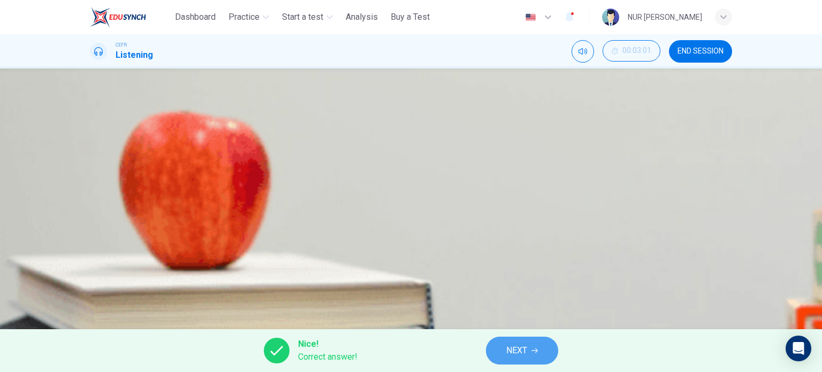
click at [504, 344] on button "NEXT" at bounding box center [522, 350] width 72 height 28
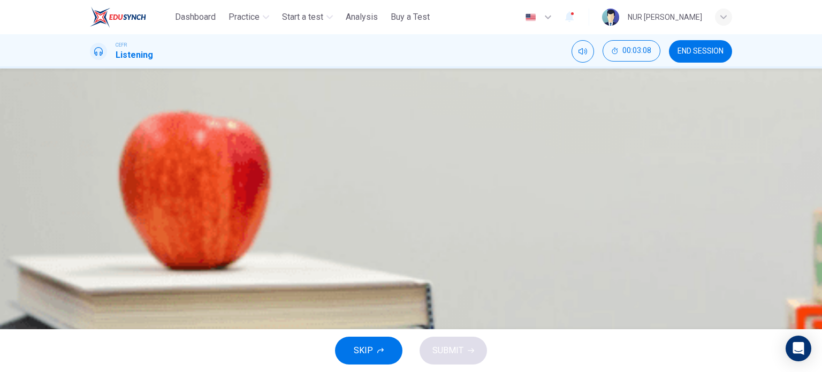
click at [179, 206] on span "An offer of work." at bounding box center [147, 200] width 63 height 13
click at [472, 349] on icon "button" at bounding box center [470, 350] width 6 height 5
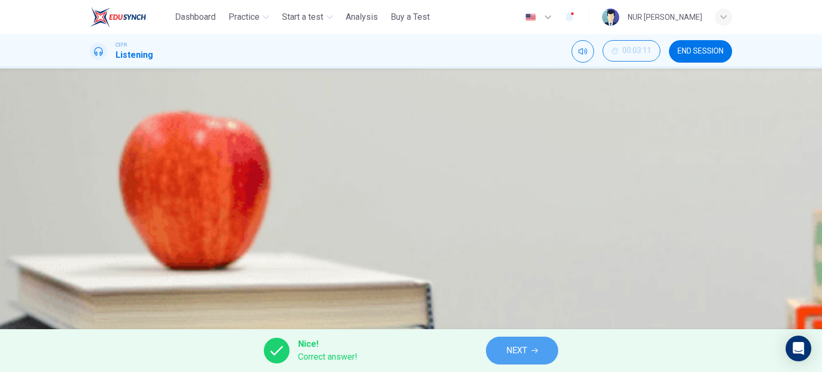
click at [511, 355] on span "NEXT" at bounding box center [516, 350] width 21 height 15
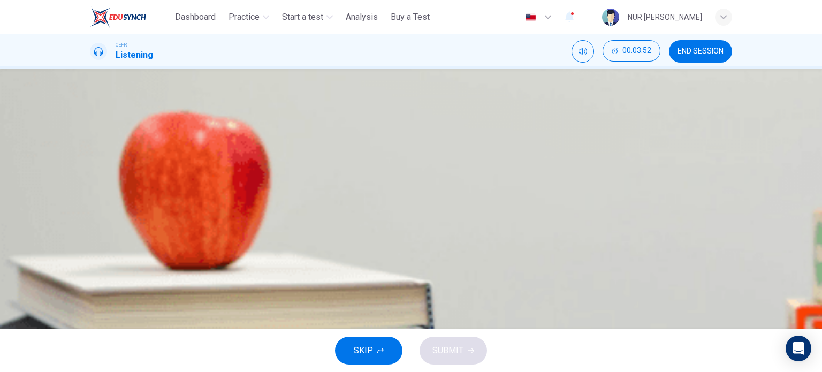
scroll to position [41, 0]
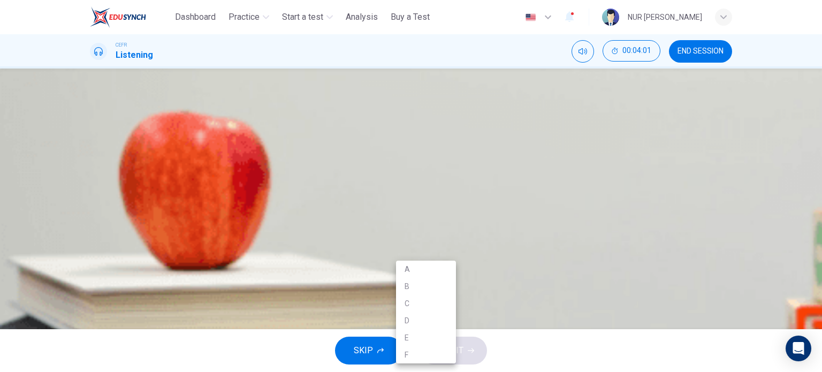
click at [420, 298] on body "This site uses cookies, as explained in our Privacy Policy . If you agree to th…" at bounding box center [411, 186] width 822 height 372
click at [477, 297] on div at bounding box center [411, 186] width 822 height 372
click at [432, 300] on body "This site uses cookies, as explained in our Privacy Policy . If you agree to th…" at bounding box center [411, 186] width 822 height 372
click at [412, 297] on li "C" at bounding box center [426, 303] width 60 height 17
type input "**"
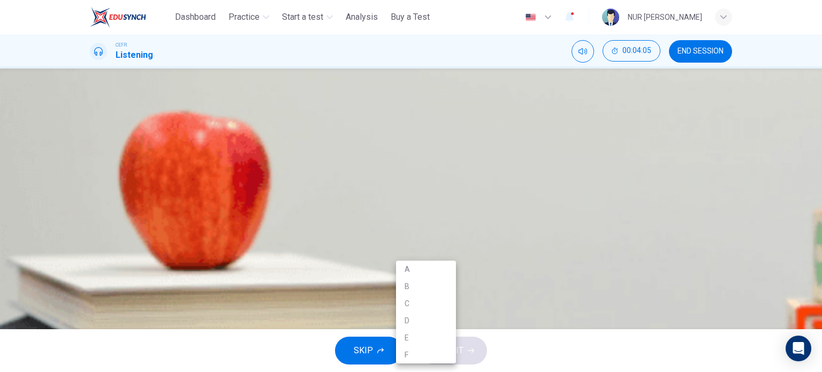
type input "*"
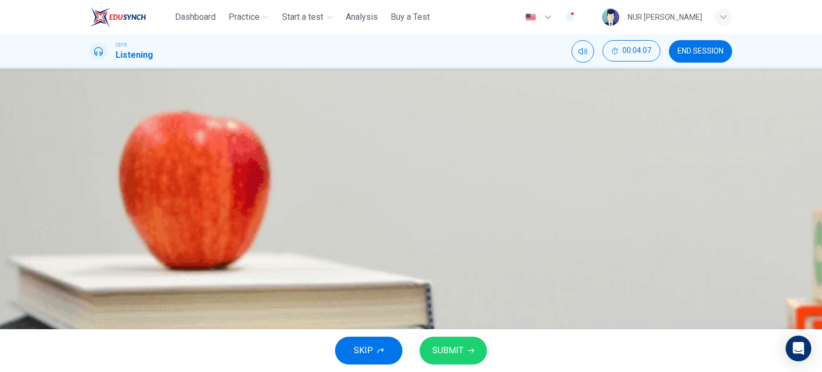
scroll to position [75, 0]
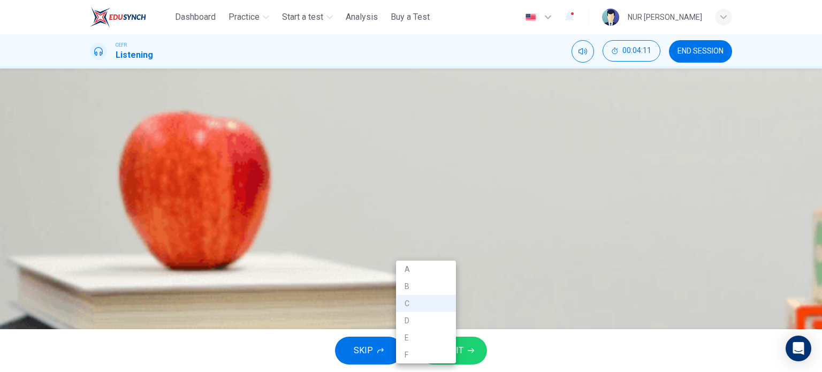
click at [434, 274] on body "This site uses cookies, as explained in our Privacy Policy . If you agree to th…" at bounding box center [411, 186] width 822 height 372
click at [477, 273] on div at bounding box center [411, 186] width 822 height 372
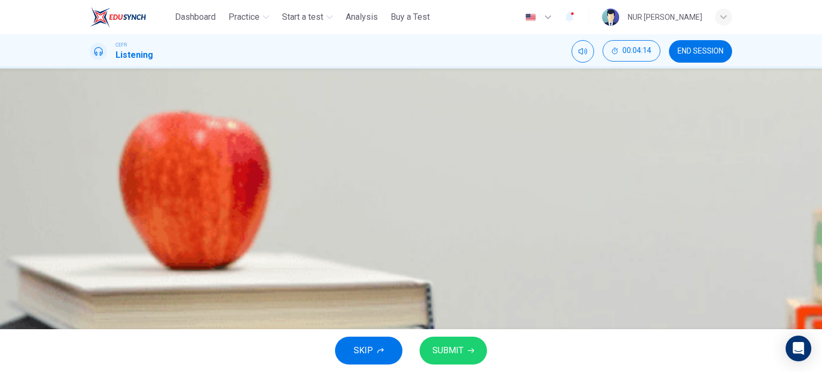
click at [435, 262] on body "This site uses cookies, as explained in our Privacy Policy . If you agree to th…" at bounding box center [411, 186] width 822 height 372
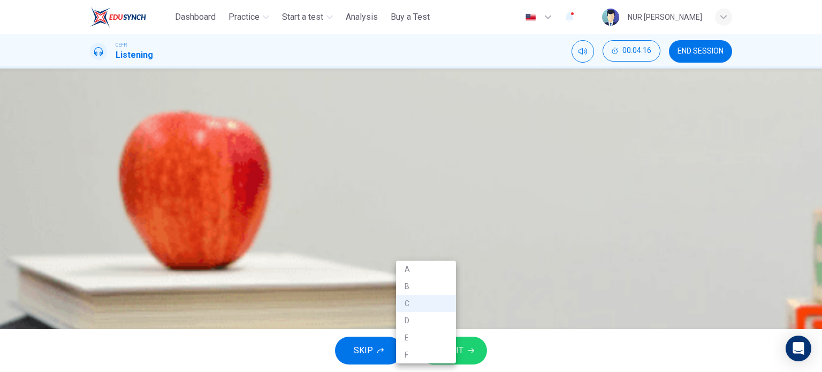
click at [420, 290] on li "B" at bounding box center [426, 286] width 60 height 17
type input "**"
type input "*"
click at [420, 301] on body "This site uses cookies, as explained in our Privacy Policy . If you agree to th…" at bounding box center [411, 186] width 822 height 372
click at [419, 260] on li "A" at bounding box center [426, 268] width 60 height 17
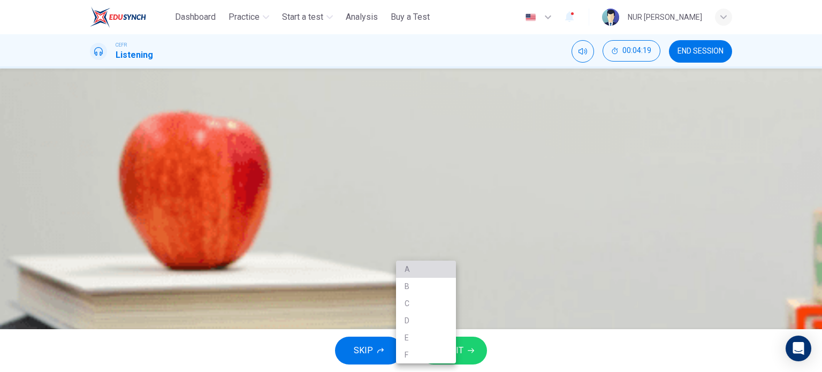
type input "**"
type input "*"
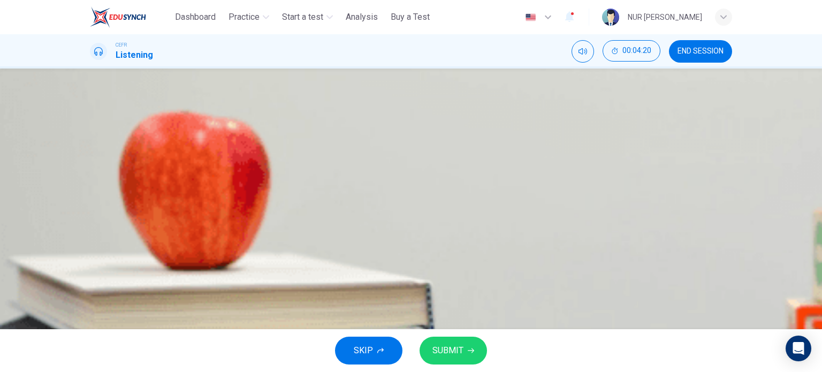
scroll to position [111, 0]
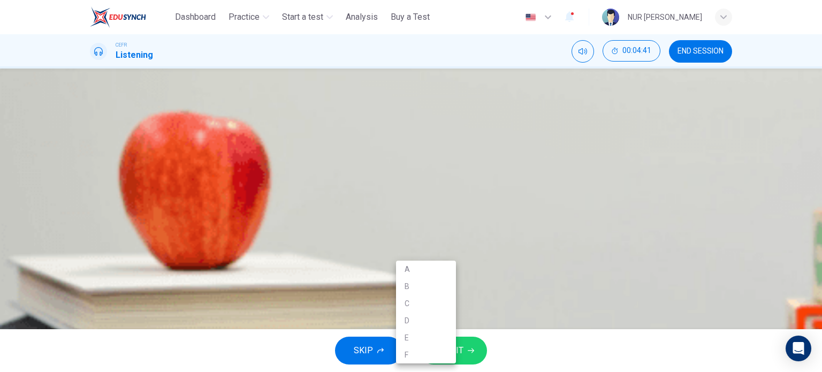
click at [416, 293] on body "This site uses cookies, as explained in our Privacy Policy . If you agree to th…" at bounding box center [411, 186] width 822 height 372
click at [422, 307] on li "C" at bounding box center [426, 303] width 60 height 17
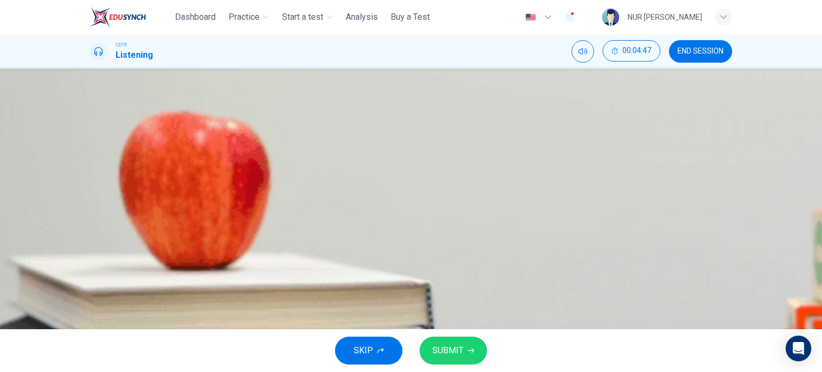
type input "**"
type input "*"
click at [91, 366] on icon "Click to see the audio transcription" at bounding box center [91, 366] width 0 height 0
type input "*"
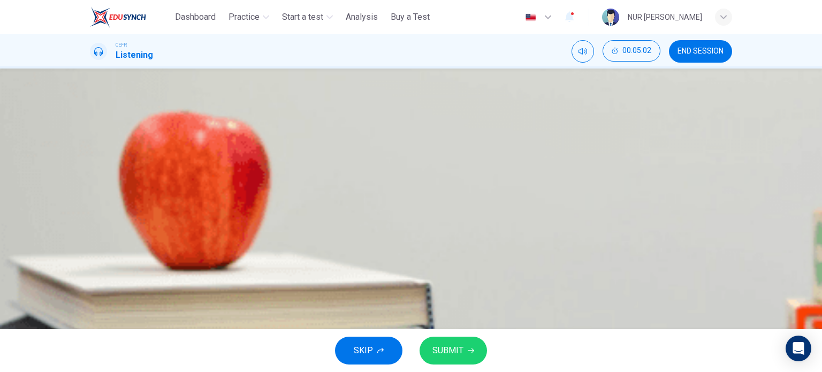
click at [605, 371] on div at bounding box center [411, 372] width 822 height 0
click at [92, 365] on button "Click to see the audio transcription" at bounding box center [91, 370] width 2 height 10
click at [604, 371] on div at bounding box center [411, 372] width 822 height 0
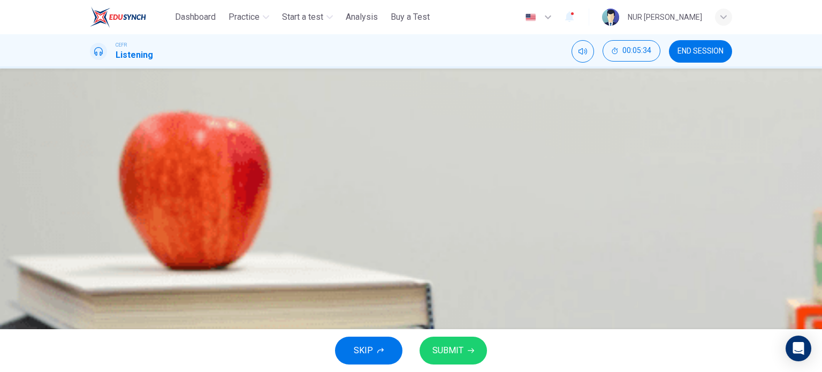
scroll to position [154, 0]
click at [425, 260] on body "This site uses cookies, as explained in our Privacy Policy . If you agree to th…" at bounding box center [411, 186] width 822 height 372
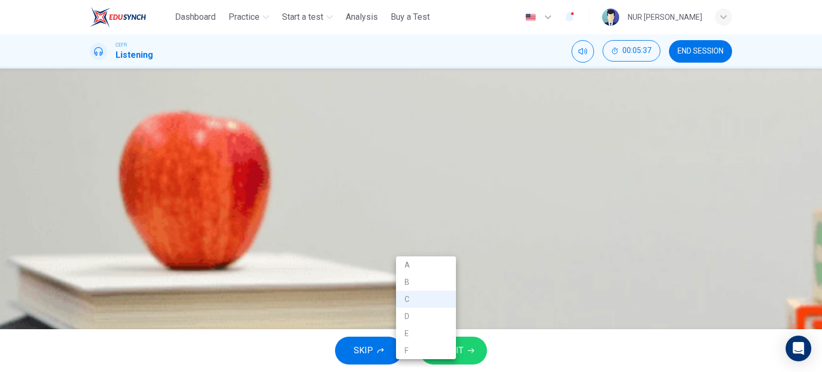
click at [430, 321] on li "D" at bounding box center [426, 316] width 60 height 17
type input "*"
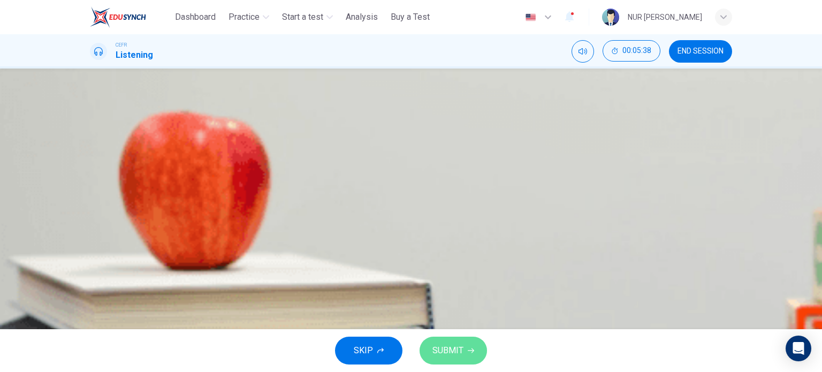
click at [452, 348] on span "SUBMIT" at bounding box center [447, 350] width 31 height 15
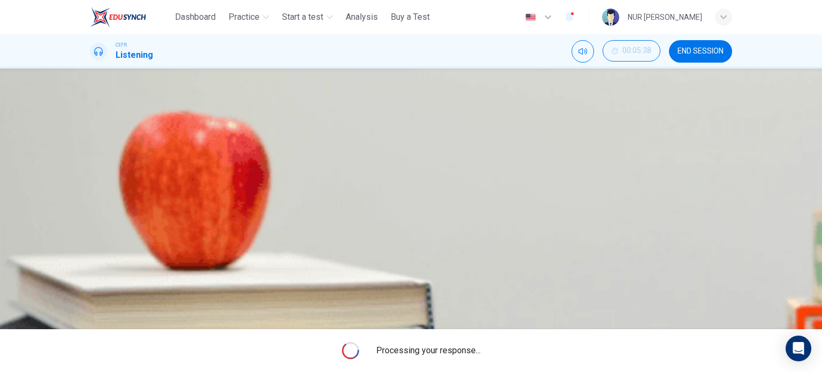
click at [427, 284] on body "This site uses cookies, as explained in our Privacy Policy . If you agree to th…" at bounding box center [411, 186] width 822 height 372
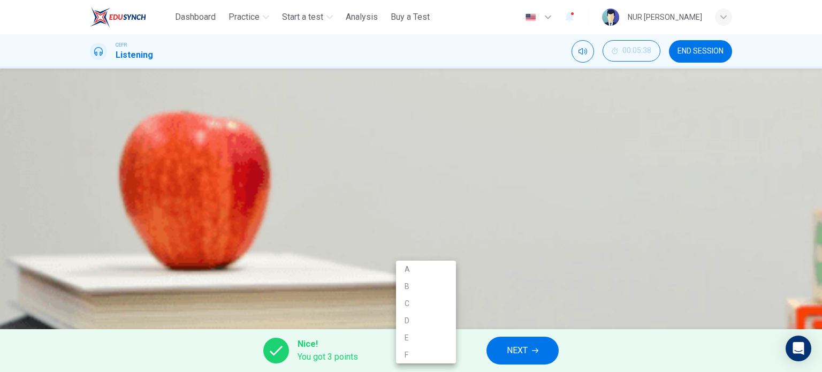
click at [505, 254] on div at bounding box center [411, 186] width 822 height 372
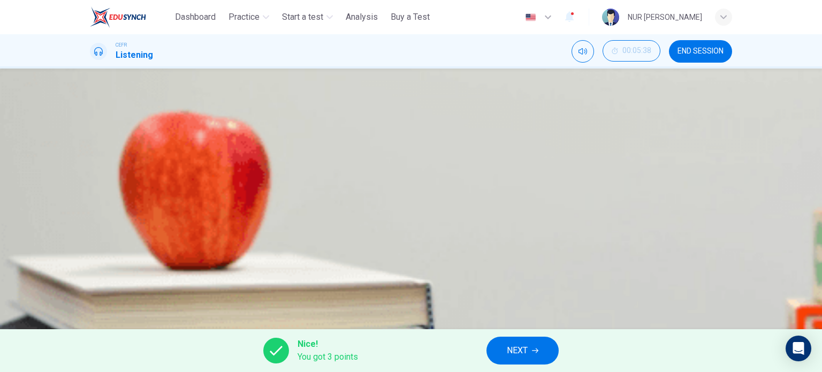
scroll to position [0, 0]
click at [684, 56] on button "END SESSION" at bounding box center [700, 51] width 63 height 22
